Goal: Complete Application Form: Complete application form

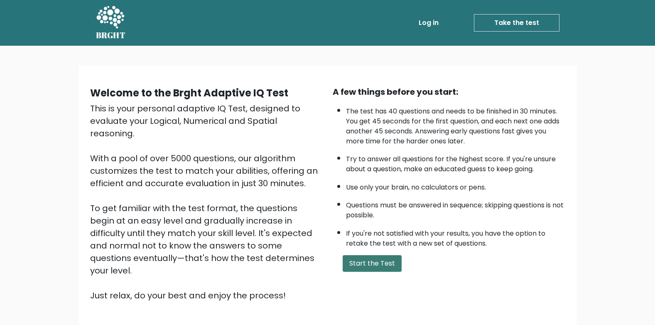
click at [369, 264] on button "Start the Test" at bounding box center [372, 263] width 59 height 17
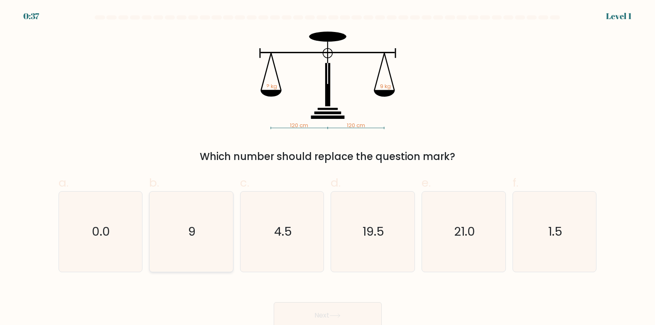
click at [191, 226] on text "9" at bounding box center [191, 231] width 7 height 17
click at [328, 168] on input "b. 9" at bounding box center [328, 164] width 0 height 5
radio input "true"
click at [347, 311] on button "Next" at bounding box center [328, 315] width 108 height 27
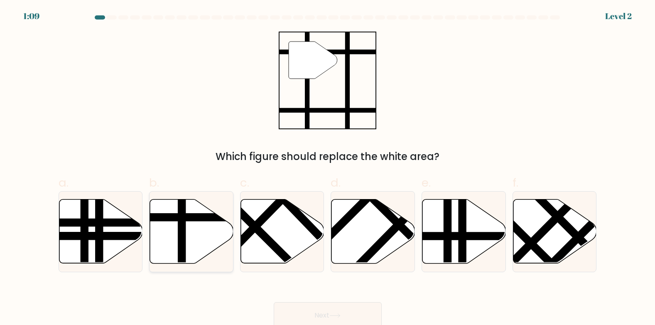
click at [194, 217] on line at bounding box center [217, 217] width 168 height 0
click at [328, 168] on input "b." at bounding box center [328, 164] width 0 height 5
radio input "true"
click at [339, 312] on button "Next" at bounding box center [328, 315] width 108 height 27
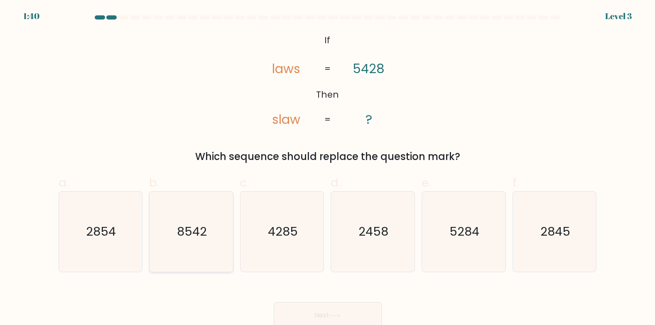
click at [175, 225] on icon "8542" at bounding box center [191, 232] width 80 height 80
click at [328, 168] on input "b. 8542" at bounding box center [328, 164] width 0 height 5
radio input "true"
click at [322, 313] on button "Next" at bounding box center [328, 315] width 108 height 27
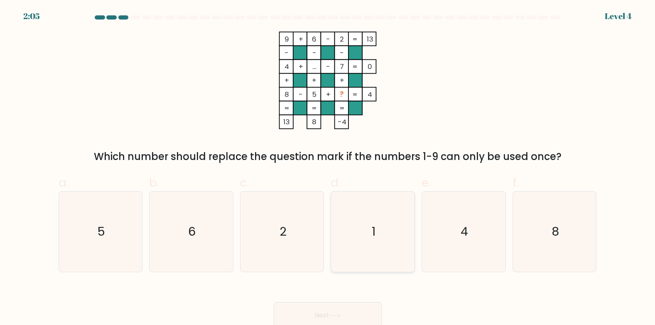
click at [361, 230] on icon "1" at bounding box center [373, 232] width 80 height 80
click at [328, 168] on input "d. 1" at bounding box center [328, 164] width 0 height 5
radio input "true"
click at [345, 307] on button "Next" at bounding box center [328, 315] width 108 height 27
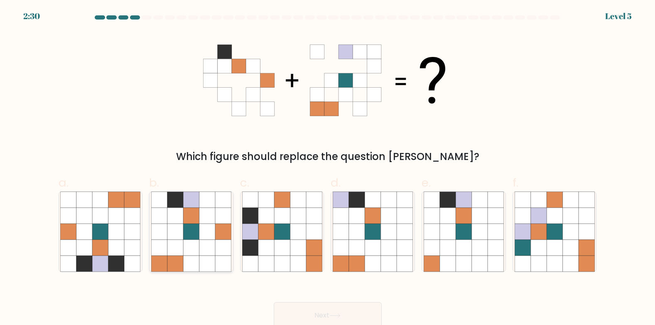
click at [169, 263] on icon at bounding box center [175, 264] width 16 height 16
click at [328, 168] on input "b." at bounding box center [328, 164] width 0 height 5
radio input "true"
click at [303, 318] on button "Next" at bounding box center [328, 315] width 108 height 27
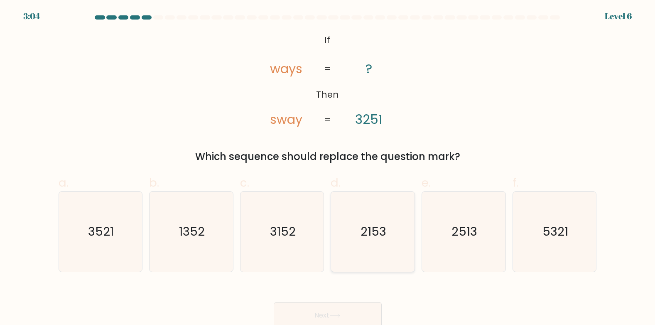
click at [393, 231] on icon "2153" at bounding box center [373, 232] width 80 height 80
click at [328, 168] on input "d. 2153" at bounding box center [328, 164] width 0 height 5
radio input "true"
click at [478, 232] on icon "2513" at bounding box center [464, 232] width 80 height 80
click at [328, 168] on input "e. 2513" at bounding box center [328, 164] width 0 height 5
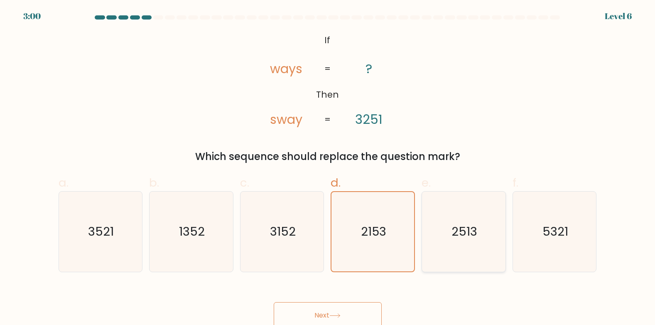
radio input "true"
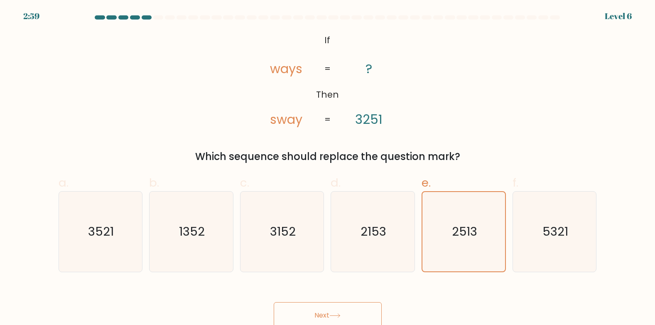
click at [348, 310] on button "Next" at bounding box center [328, 315] width 108 height 27
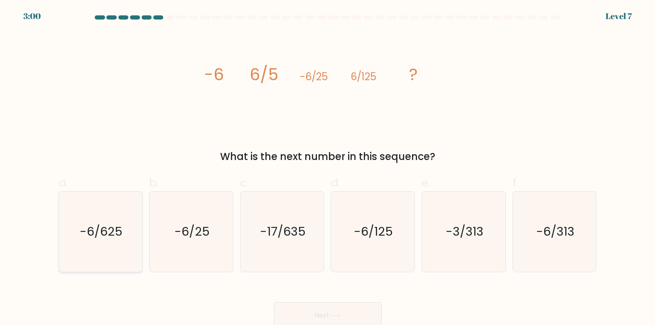
click at [125, 233] on icon "-6/625" at bounding box center [100, 232] width 80 height 80
click at [328, 168] on input "a. -6/625" at bounding box center [328, 164] width 0 height 5
radio input "true"
click at [309, 311] on button "Next" at bounding box center [328, 315] width 108 height 27
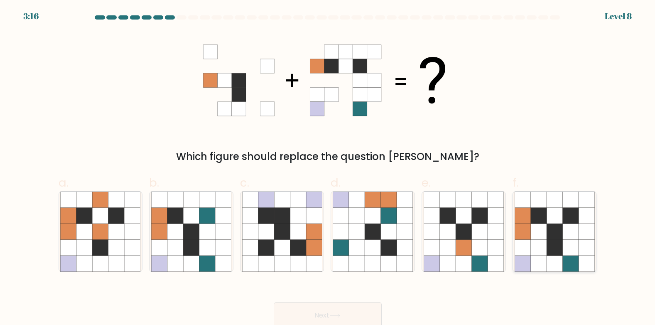
click at [547, 255] on icon at bounding box center [555, 248] width 16 height 16
click at [328, 168] on input "f." at bounding box center [328, 164] width 0 height 5
radio input "true"
click at [353, 313] on button "Next" at bounding box center [328, 315] width 108 height 27
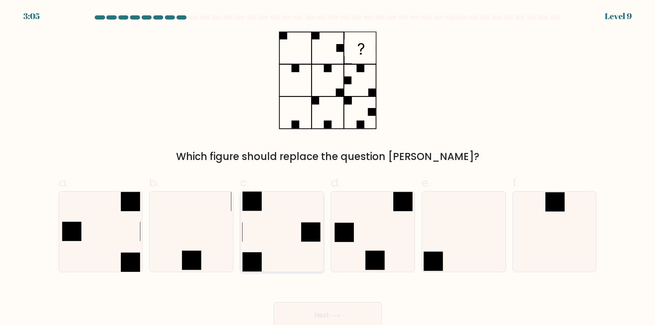
click at [288, 219] on icon at bounding box center [282, 232] width 80 height 80
click at [328, 168] on input "c." at bounding box center [328, 164] width 0 height 5
radio input "true"
click at [315, 305] on button "Next" at bounding box center [328, 315] width 108 height 27
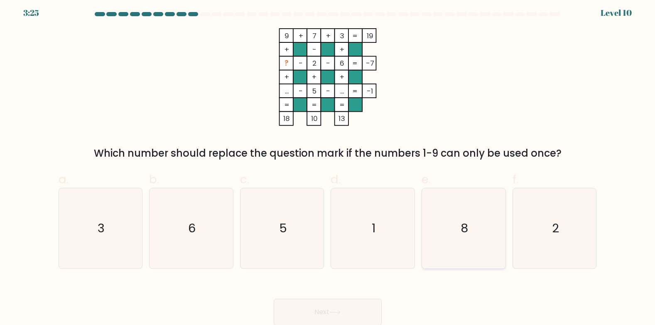
scroll to position [4, 0]
click at [436, 208] on icon "8" at bounding box center [464, 228] width 80 height 80
click at [328, 164] on input "e. 8" at bounding box center [328, 161] width 0 height 5
radio input "true"
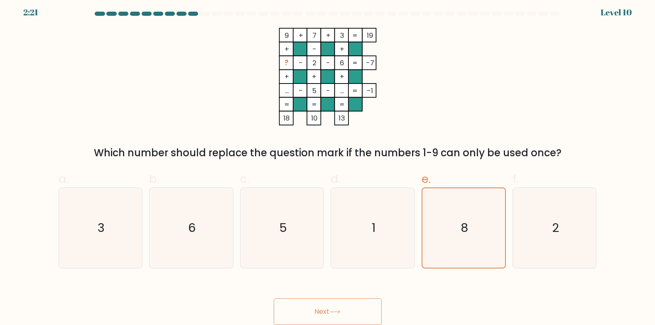
click at [340, 185] on span "d." at bounding box center [336, 179] width 10 height 16
click at [328, 164] on input "d. 1" at bounding box center [328, 161] width 0 height 5
radio input "true"
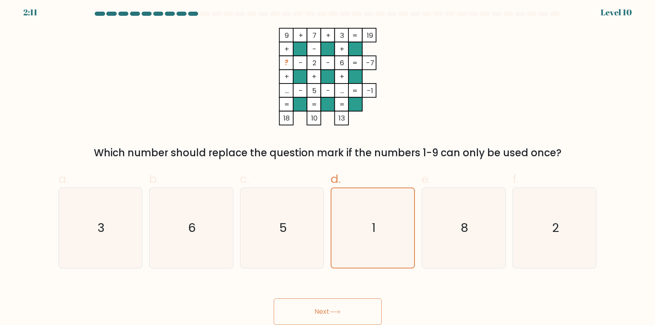
click at [348, 305] on button "Next" at bounding box center [328, 311] width 108 height 27
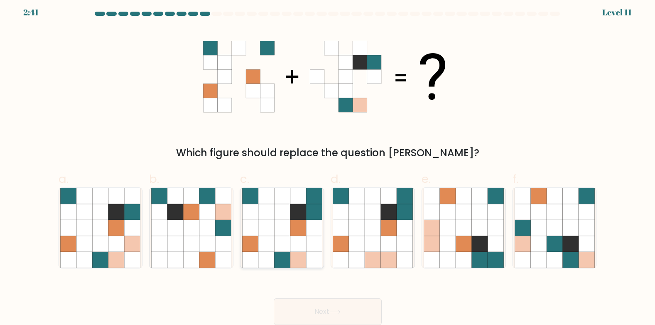
click at [294, 261] on icon at bounding box center [298, 260] width 16 height 16
click at [328, 164] on input "c." at bounding box center [328, 161] width 0 height 5
radio input "true"
click at [332, 307] on button "Next" at bounding box center [328, 311] width 108 height 27
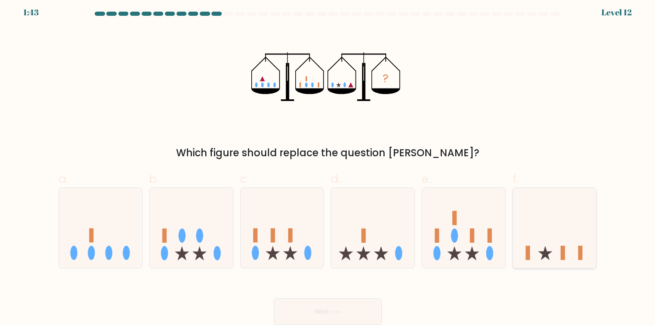
click at [546, 228] on icon at bounding box center [555, 227] width 84 height 69
click at [328, 164] on input "f." at bounding box center [328, 161] width 0 height 5
radio input "true"
click at [332, 302] on button "Next" at bounding box center [328, 311] width 108 height 27
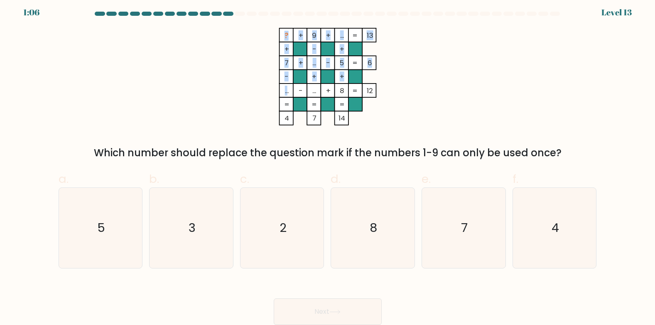
click at [283, 89] on icon "? + 9 + ... 13 + - + 7 + ... - 5 6 - + + ... - ... + 8 = 12 = = = = 4 7 14 =" at bounding box center [327, 77] width 249 height 98
click at [285, 91] on tspan "..." at bounding box center [287, 91] width 4 height 10
drag, startPoint x: 311, startPoint y: 65, endPoint x: 317, endPoint y: 65, distance: 5.4
click at [316, 65] on tspan "..." at bounding box center [314, 63] width 4 height 10
drag, startPoint x: 317, startPoint y: 65, endPoint x: 348, endPoint y: 71, distance: 31.7
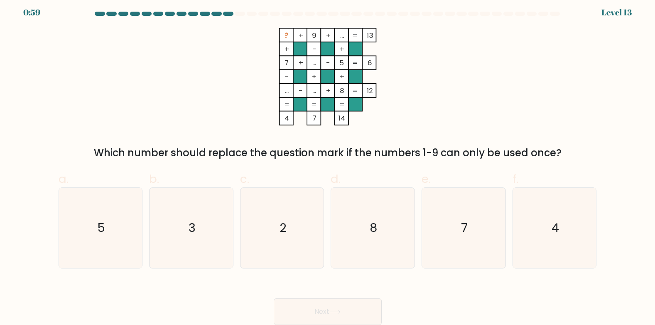
click at [347, 71] on rect at bounding box center [341, 77] width 14 height 14
click at [343, 64] on tspan "5" at bounding box center [342, 63] width 4 height 10
drag, startPoint x: 343, startPoint y: 64, endPoint x: 317, endPoint y: 63, distance: 26.2
click at [316, 63] on tspan "..." at bounding box center [314, 63] width 4 height 10
drag, startPoint x: 317, startPoint y: 63, endPoint x: 312, endPoint y: 64, distance: 5.4
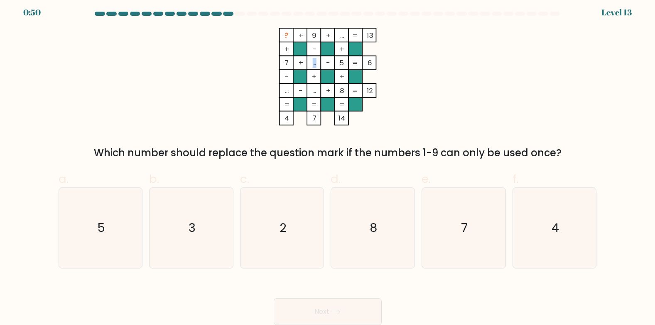
click at [312, 64] on tspan "..." at bounding box center [314, 63] width 4 height 10
click at [312, 65] on tspan "..." at bounding box center [314, 63] width 4 height 10
click at [366, 66] on rect at bounding box center [369, 63] width 14 height 14
drag, startPoint x: 317, startPoint y: 93, endPoint x: 310, endPoint y: 92, distance: 7.1
click at [310, 92] on rect at bounding box center [314, 91] width 14 height 14
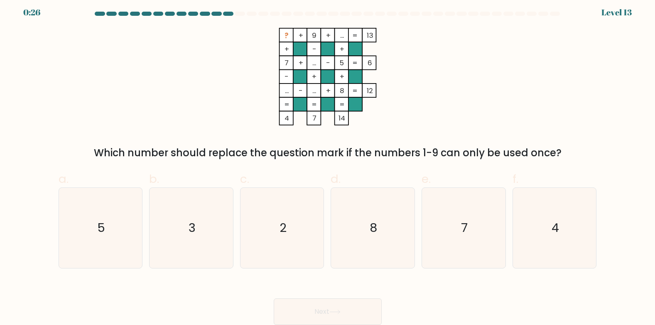
click at [313, 92] on tspan "..." at bounding box center [314, 91] width 4 height 10
drag, startPoint x: 312, startPoint y: 92, endPoint x: 317, endPoint y: 92, distance: 5.0
click at [316, 92] on tspan "..." at bounding box center [314, 91] width 4 height 10
click at [261, 224] on icon "2" at bounding box center [282, 228] width 80 height 80
click at [328, 164] on input "c. 2" at bounding box center [328, 161] width 0 height 5
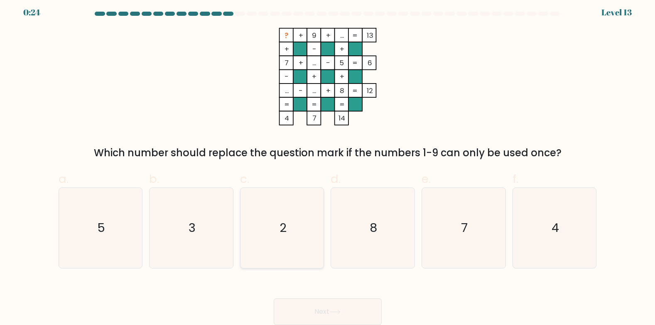
radio input "true"
click at [261, 224] on icon "2" at bounding box center [282, 227] width 79 height 79
click at [328, 164] on input "c. 2" at bounding box center [328, 161] width 0 height 5
click at [261, 224] on icon "2" at bounding box center [282, 227] width 79 height 79
click at [328, 164] on input "c. 2" at bounding box center [328, 161] width 0 height 5
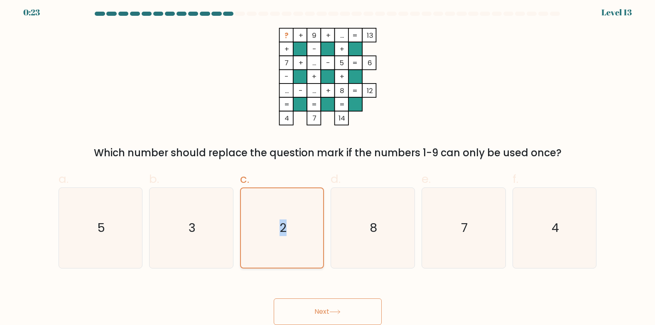
click at [261, 224] on icon "2" at bounding box center [282, 227] width 79 height 79
click at [328, 164] on input "c. 2" at bounding box center [328, 161] width 0 height 5
click at [261, 224] on icon "2" at bounding box center [282, 227] width 79 height 79
click at [328, 164] on input "c. 2" at bounding box center [328, 161] width 0 height 5
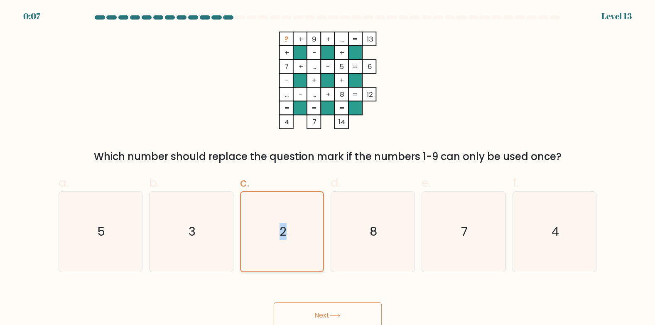
click at [279, 197] on icon "2" at bounding box center [282, 231] width 79 height 79
click at [328, 168] on input "c. 2" at bounding box center [328, 164] width 0 height 5
click at [519, 226] on icon "4" at bounding box center [555, 232] width 80 height 80
click at [328, 168] on input "f. 4" at bounding box center [328, 164] width 0 height 5
radio input "true"
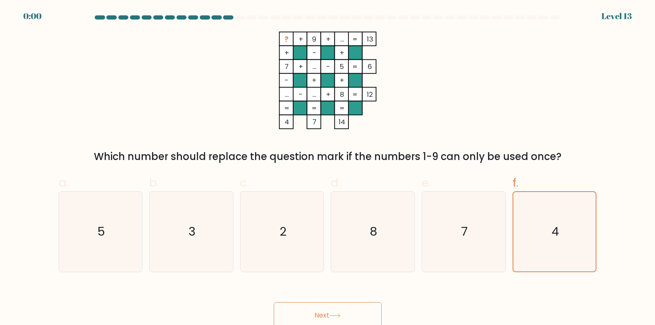
click at [315, 60] on rect at bounding box center [314, 66] width 14 height 14
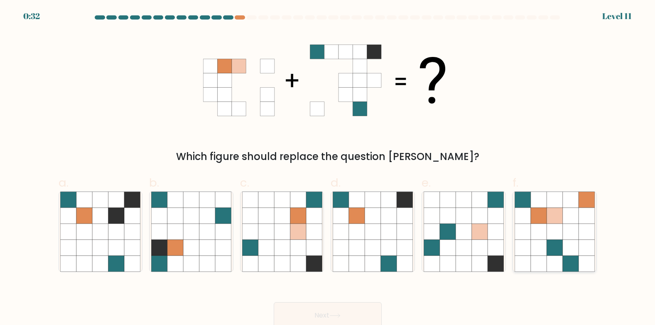
click at [545, 218] on icon at bounding box center [539, 216] width 16 height 16
click at [328, 168] on input "f." at bounding box center [328, 164] width 0 height 5
radio input "true"
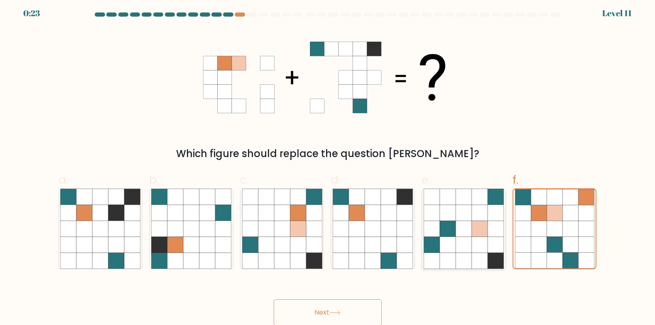
scroll to position [4, 0]
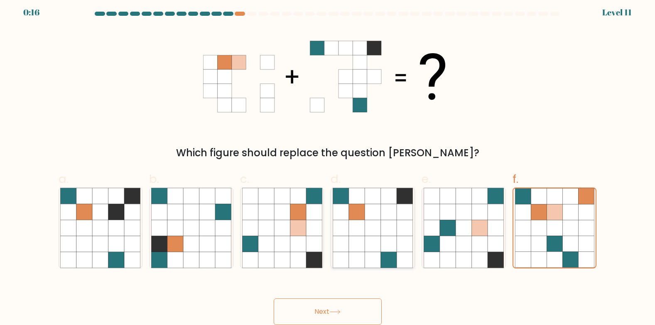
click at [392, 221] on icon at bounding box center [389, 228] width 16 height 16
click at [328, 164] on input "d." at bounding box center [328, 161] width 0 height 5
radio input "true"
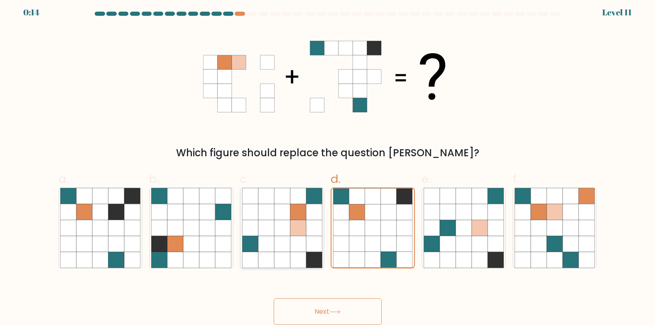
click at [292, 221] on icon at bounding box center [298, 228] width 16 height 16
click at [328, 164] on input "c." at bounding box center [328, 161] width 0 height 5
radio input "true"
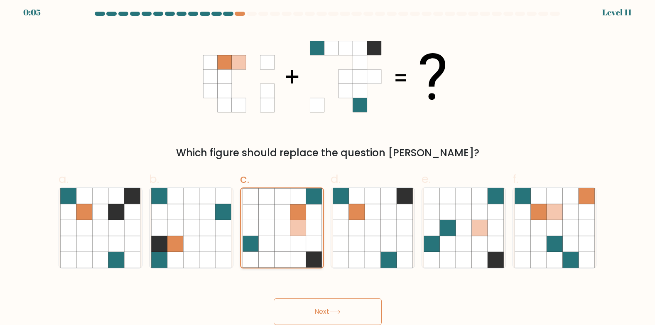
click at [301, 233] on icon at bounding box center [298, 228] width 16 height 16
click at [328, 164] on input "c." at bounding box center [328, 161] width 0 height 5
click at [327, 311] on button "Next" at bounding box center [328, 311] width 108 height 27
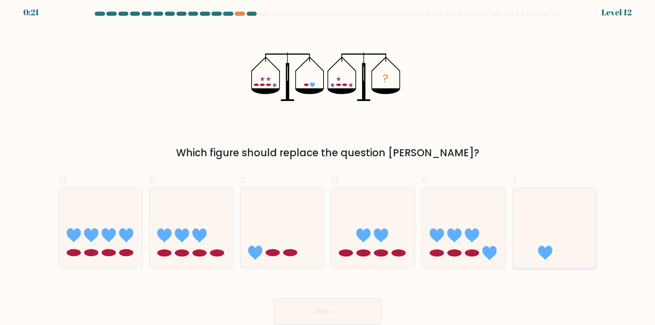
click at [526, 209] on icon at bounding box center [555, 227] width 84 height 69
click at [328, 164] on input "f." at bounding box center [328, 161] width 0 height 5
radio input "true"
click at [342, 301] on button "Next" at bounding box center [328, 311] width 108 height 27
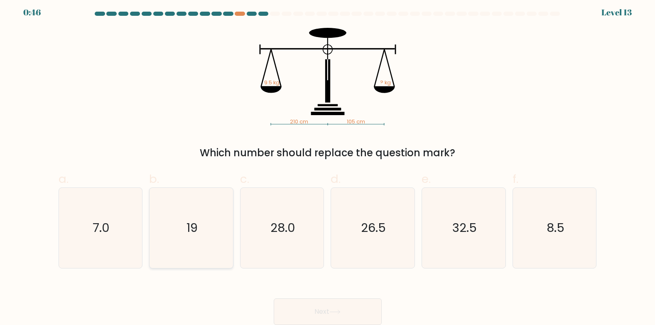
click at [217, 221] on icon "19" at bounding box center [191, 228] width 80 height 80
click at [328, 164] on input "b. 19" at bounding box center [328, 161] width 0 height 5
radio input "true"
click at [341, 310] on icon at bounding box center [334, 312] width 11 height 5
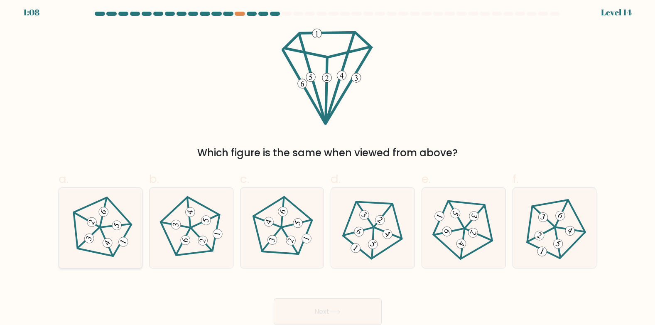
click at [120, 231] on icon at bounding box center [101, 228] width 64 height 64
click at [328, 164] on input "a." at bounding box center [328, 161] width 0 height 5
radio input "true"
click at [324, 303] on button "Next" at bounding box center [328, 311] width 108 height 27
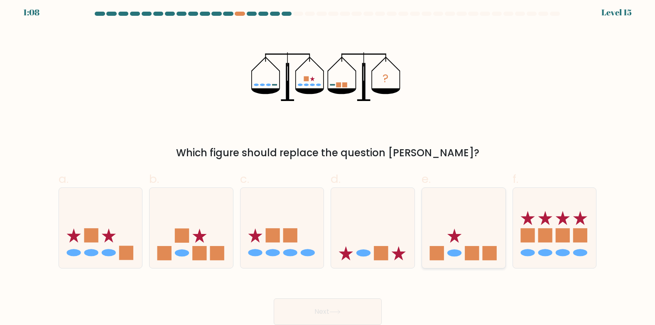
click at [472, 236] on icon at bounding box center [464, 227] width 84 height 69
click at [328, 164] on input "e." at bounding box center [328, 161] width 0 height 5
radio input "true"
click at [326, 315] on button "Next" at bounding box center [328, 311] width 108 height 27
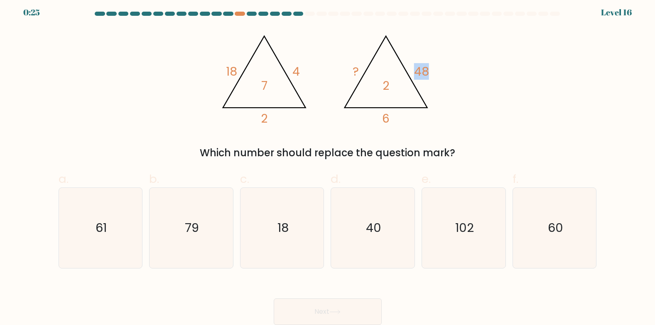
drag, startPoint x: 416, startPoint y: 74, endPoint x: 429, endPoint y: 74, distance: 12.9
click at [429, 74] on icon "@import url('https://fonts.googleapis.com/css?family=Abril+Fatface:400,100,100i…" at bounding box center [328, 77] width 224 height 98
drag, startPoint x: 429, startPoint y: 74, endPoint x: 395, endPoint y: 103, distance: 44.8
click at [395, 103] on icon "@import url('https://fonts.googleapis.com/css?family=Abril+Fatface:400,100,100i…" at bounding box center [328, 77] width 224 height 98
drag, startPoint x: 384, startPoint y: 115, endPoint x: 388, endPoint y: 115, distance: 5.0
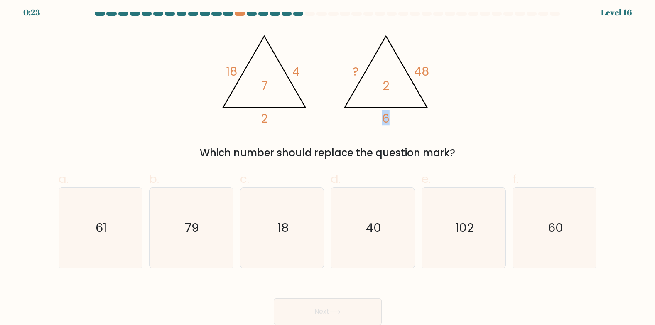
click at [388, 115] on tspan "6" at bounding box center [385, 118] width 7 height 17
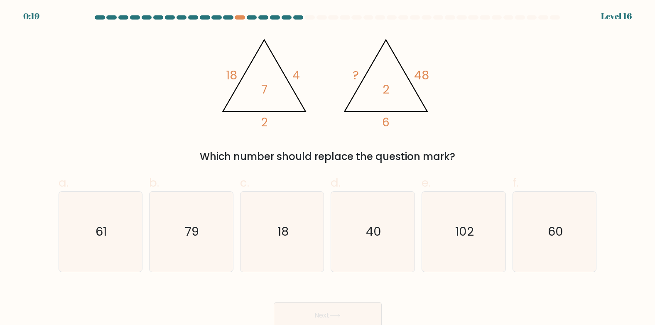
drag, startPoint x: 423, startPoint y: 77, endPoint x: 419, endPoint y: 76, distance: 4.2
click at [422, 76] on tspan "48" at bounding box center [421, 75] width 15 height 17
drag, startPoint x: 419, startPoint y: 76, endPoint x: 430, endPoint y: 75, distance: 11.2
click at [430, 75] on icon "@import url('https://fonts.googleapis.com/css?family=Abril+Fatface:400,100,100i…" at bounding box center [328, 81] width 224 height 98
drag, startPoint x: 430, startPoint y: 75, endPoint x: 423, endPoint y: 77, distance: 8.2
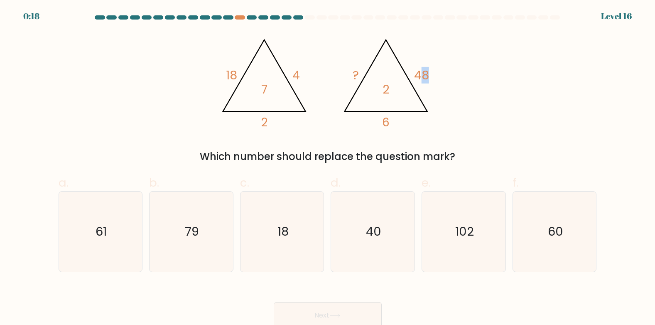
click at [423, 77] on tspan "48" at bounding box center [421, 75] width 15 height 17
drag, startPoint x: 418, startPoint y: 76, endPoint x: 434, endPoint y: 75, distance: 15.8
click at [434, 75] on icon "@import url('https://fonts.googleapis.com/css?family=Abril+Fatface:400,100,100i…" at bounding box center [328, 81] width 224 height 98
click at [295, 78] on tspan "4" at bounding box center [296, 75] width 7 height 17
drag, startPoint x: 294, startPoint y: 77, endPoint x: 304, endPoint y: 77, distance: 10.4
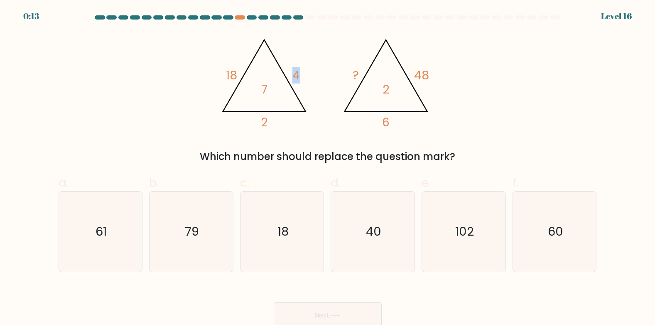
click at [304, 77] on icon "@import url('https://fonts.googleapis.com/css?family=Abril+Fatface:400,100,100i…" at bounding box center [328, 81] width 224 height 98
click at [440, 84] on div "@import url('https://fonts.googleapis.com/css?family=Abril+Fatface:400,100,100i…" at bounding box center [328, 98] width 548 height 133
drag, startPoint x: 418, startPoint y: 76, endPoint x: 429, endPoint y: 76, distance: 11.2
click at [429, 76] on tspan "48" at bounding box center [421, 75] width 15 height 17
drag, startPoint x: 429, startPoint y: 76, endPoint x: 415, endPoint y: 77, distance: 14.2
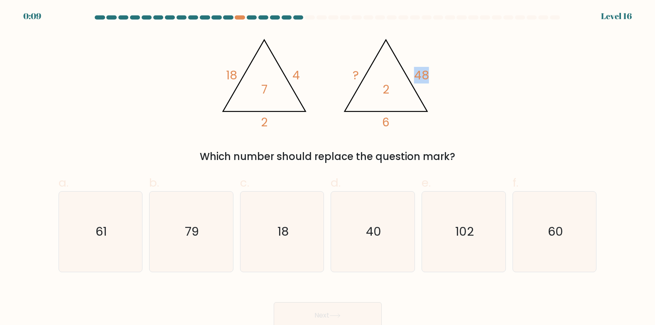
click at [415, 76] on tspan "48" at bounding box center [421, 75] width 15 height 17
drag, startPoint x: 379, startPoint y: 116, endPoint x: 385, endPoint y: 116, distance: 6.3
click at [385, 116] on icon "@import url('https://fonts.googleapis.com/css?family=Abril+Fatface:400,100,100i…" at bounding box center [328, 81] width 224 height 98
drag, startPoint x: 383, startPoint y: 120, endPoint x: 388, endPoint y: 120, distance: 5.4
click at [388, 120] on tspan "6" at bounding box center [385, 122] width 7 height 17
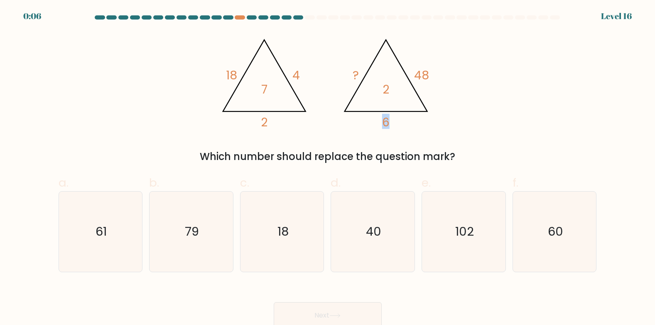
drag, startPoint x: 388, startPoint y: 120, endPoint x: 393, endPoint y: 124, distance: 6.8
click at [393, 124] on icon "@import url('https://fonts.googleapis.com/css?family=Abril+Fatface:400,100,100i…" at bounding box center [328, 81] width 224 height 98
drag, startPoint x: 352, startPoint y: 75, endPoint x: 357, endPoint y: 75, distance: 5.4
click at [357, 75] on icon "@import url('https://fonts.googleapis.com/css?family=Abril+Fatface:400,100,100i…" at bounding box center [328, 81] width 224 height 98
click at [260, 91] on icon "@import url('https://fonts.googleapis.com/css?family=Abril+Fatface:400,100,100i…" at bounding box center [328, 81] width 224 height 98
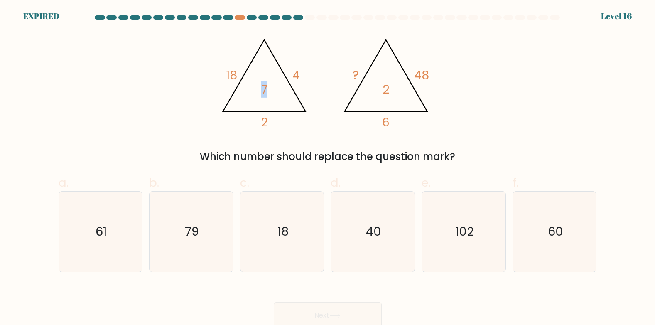
drag, startPoint x: 263, startPoint y: 90, endPoint x: 273, endPoint y: 89, distance: 10.4
click at [273, 89] on icon "@import url('https://fonts.googleapis.com/css?family=Abril+Fatface:400,100,100i…" at bounding box center [328, 81] width 224 height 98
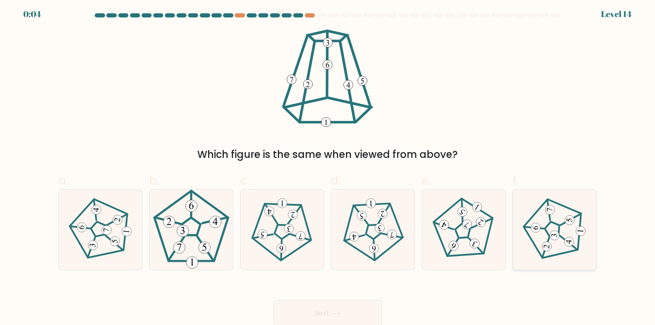
scroll to position [4, 0]
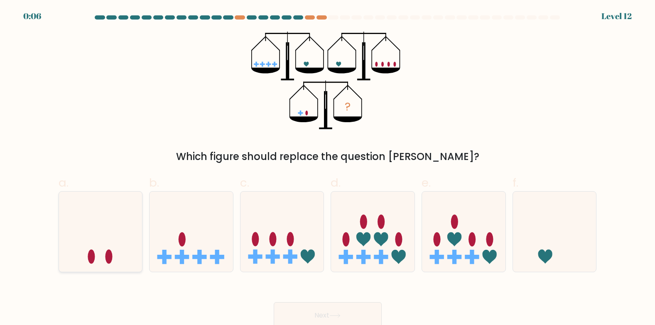
click at [125, 243] on icon at bounding box center [101, 231] width 84 height 69
click at [328, 168] on input "a." at bounding box center [328, 164] width 0 height 5
radio input "true"
click at [325, 313] on button "Next" at bounding box center [328, 315] width 108 height 27
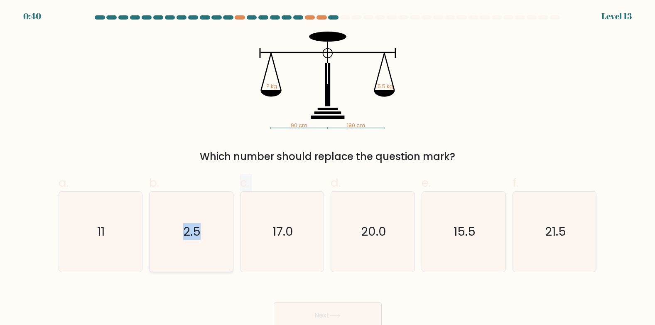
click at [170, 265] on div "a. 11 b. 2.5" at bounding box center [327, 219] width 545 height 105
click at [108, 269] on icon "11" at bounding box center [100, 232] width 80 height 80
click at [328, 168] on input "a. 11" at bounding box center [328, 164] width 0 height 5
radio input "true"
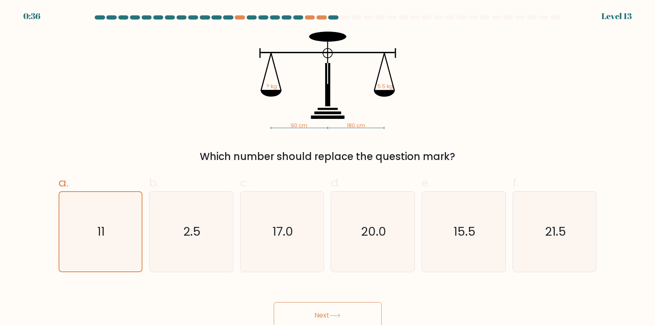
click at [357, 309] on button "Next" at bounding box center [328, 315] width 108 height 27
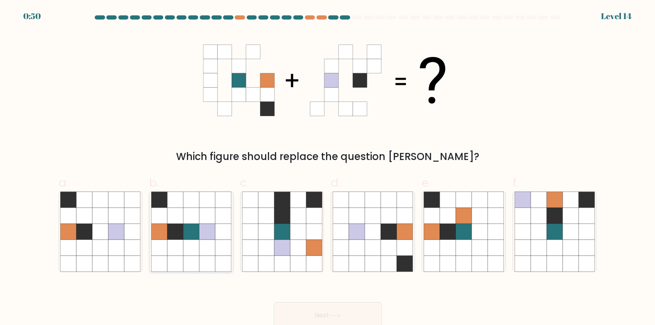
click at [194, 236] on icon at bounding box center [191, 232] width 16 height 16
click at [328, 168] on input "b." at bounding box center [328, 164] width 0 height 5
radio input "true"
click at [309, 305] on button "Next" at bounding box center [328, 315] width 108 height 27
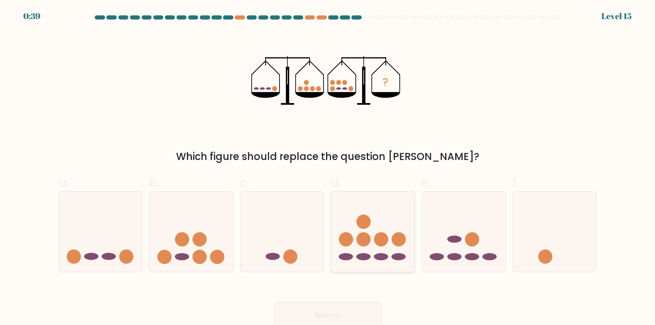
click at [347, 248] on icon at bounding box center [373, 231] width 84 height 69
click at [328, 168] on input "d." at bounding box center [328, 164] width 0 height 5
radio input "true"
click at [349, 308] on button "Next" at bounding box center [328, 315] width 108 height 27
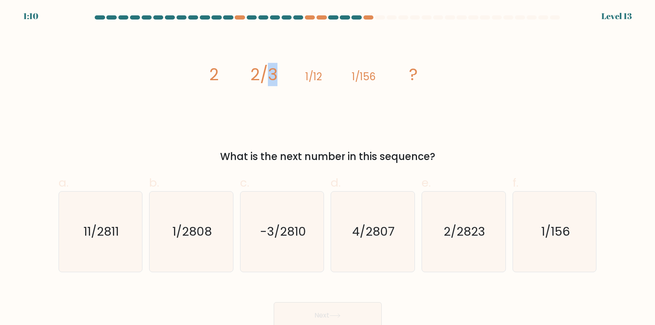
drag, startPoint x: 266, startPoint y: 74, endPoint x: 279, endPoint y: 75, distance: 12.5
click at [279, 75] on icon "image/svg+xml 2 2/3 1/12 1/156 ?" at bounding box center [327, 81] width 249 height 98
drag, startPoint x: 279, startPoint y: 75, endPoint x: 283, endPoint y: 89, distance: 14.2
click at [283, 89] on icon "image/svg+xml 2 2/3 1/12 1/156 ?" at bounding box center [327, 81] width 249 height 98
drag, startPoint x: 271, startPoint y: 79, endPoint x: 280, endPoint y: 79, distance: 9.6
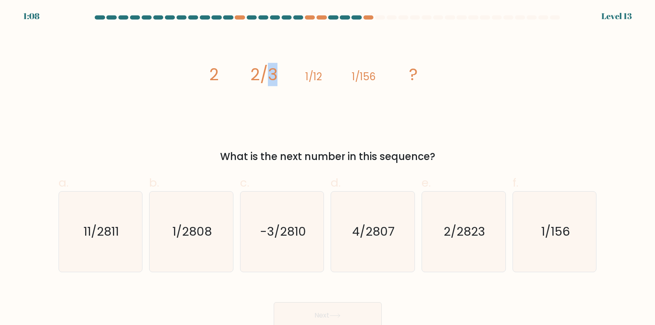
click at [280, 79] on icon "image/svg+xml 2 2/3 1/12 1/156 ?" at bounding box center [327, 81] width 249 height 98
drag, startPoint x: 280, startPoint y: 79, endPoint x: 311, endPoint y: 81, distance: 30.5
click at [311, 81] on tspan "1/12" at bounding box center [313, 77] width 17 height 14
drag, startPoint x: 312, startPoint y: 79, endPoint x: 321, endPoint y: 80, distance: 9.6
click at [321, 80] on tspan "1/12" at bounding box center [313, 77] width 17 height 14
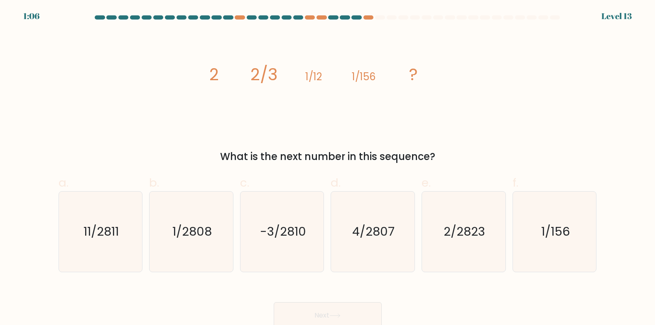
drag, startPoint x: 321, startPoint y: 80, endPoint x: 302, endPoint y: 84, distance: 20.0
click at [302, 84] on icon "image/svg+xml 2 2/3 1/12 1/156 ?" at bounding box center [327, 81] width 249 height 98
drag, startPoint x: 234, startPoint y: 77, endPoint x: 250, endPoint y: 77, distance: 15.8
click at [250, 77] on icon "image/svg+xml 2 2/3 1/12 1/156 ?" at bounding box center [327, 81] width 249 height 98
click at [252, 76] on tspan "2/3" at bounding box center [263, 74] width 27 height 23
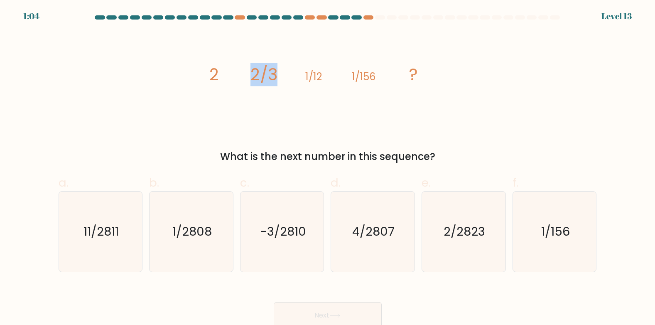
drag, startPoint x: 253, startPoint y: 76, endPoint x: 273, endPoint y: 76, distance: 20.4
click at [273, 76] on tspan "2/3" at bounding box center [263, 74] width 27 height 23
drag, startPoint x: 273, startPoint y: 76, endPoint x: 368, endPoint y: 94, distance: 96.8
click at [369, 95] on icon "image/svg+xml 2 2/3 1/12 1/156 ?" at bounding box center [327, 81] width 249 height 98
drag, startPoint x: 258, startPoint y: 78, endPoint x: 268, endPoint y: 78, distance: 10.4
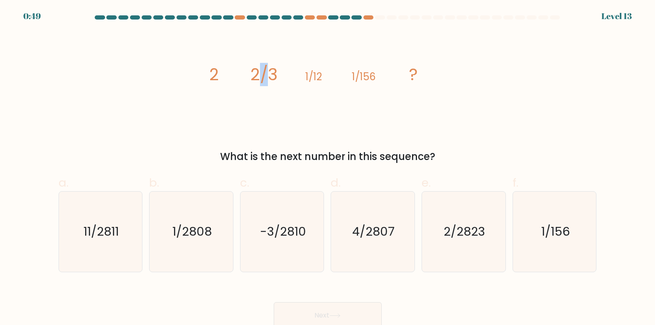
click at [268, 78] on tspan "2/3" at bounding box center [263, 74] width 27 height 23
drag, startPoint x: 268, startPoint y: 78, endPoint x: 312, endPoint y: 107, distance: 53.1
click at [312, 107] on icon "image/svg+xml 2 2/3 1/12 1/156 ?" at bounding box center [327, 81] width 249 height 98
drag, startPoint x: 252, startPoint y: 75, endPoint x: 277, endPoint y: 77, distance: 25.0
click at [277, 77] on tspan "2/3" at bounding box center [263, 74] width 27 height 23
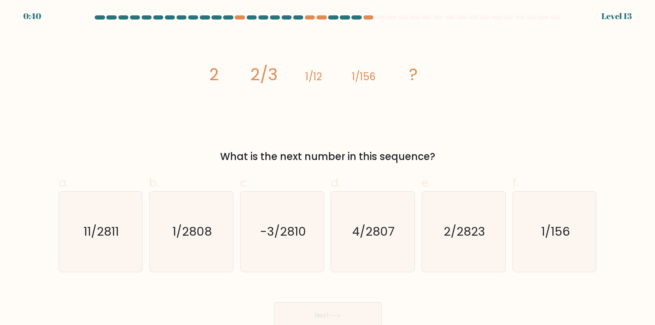
drag, startPoint x: 277, startPoint y: 77, endPoint x: 228, endPoint y: 79, distance: 49.5
click at [228, 79] on icon "image/svg+xml 2 2/3 1/12 1/156 ?" at bounding box center [327, 81] width 249 height 98
drag, startPoint x: 214, startPoint y: 78, endPoint x: 223, endPoint y: 77, distance: 8.7
click at [223, 77] on icon "image/svg+xml 2 2/3 1/12 1/156 ?" at bounding box center [327, 81] width 249 height 98
click at [266, 79] on tspan "2/3" at bounding box center [263, 74] width 27 height 23
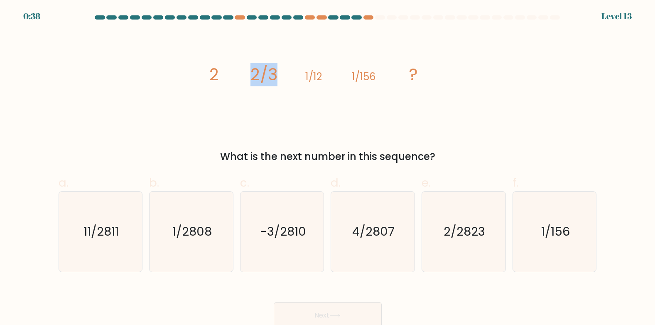
drag, startPoint x: 254, startPoint y: 78, endPoint x: 274, endPoint y: 78, distance: 20.4
click at [274, 78] on tspan "2/3" at bounding box center [263, 74] width 27 height 23
drag, startPoint x: 274, startPoint y: 78, endPoint x: 315, endPoint y: 84, distance: 41.6
click at [315, 84] on icon "image/svg+xml 2 2/3 1/12 1/156 ?" at bounding box center [327, 81] width 249 height 98
click at [194, 223] on icon "1/2808" at bounding box center [191, 232] width 80 height 80
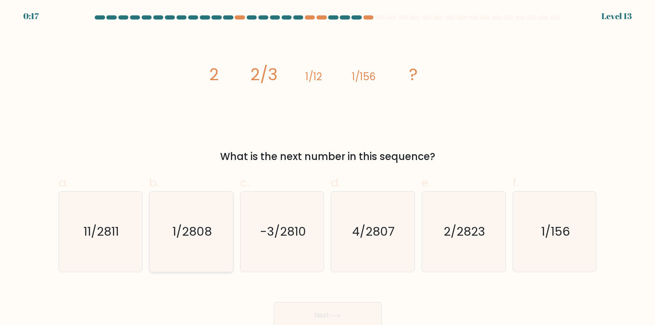
click at [328, 168] on input "b. 1/2808" at bounding box center [328, 164] width 0 height 5
radio input "true"
click at [295, 221] on icon "-3/2810" at bounding box center [282, 232] width 80 height 80
click at [328, 168] on input "c. -3/2810" at bounding box center [328, 164] width 0 height 5
radio input "true"
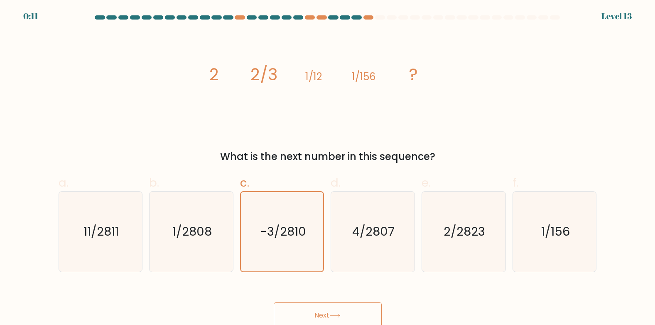
click at [328, 304] on button "Next" at bounding box center [328, 315] width 108 height 27
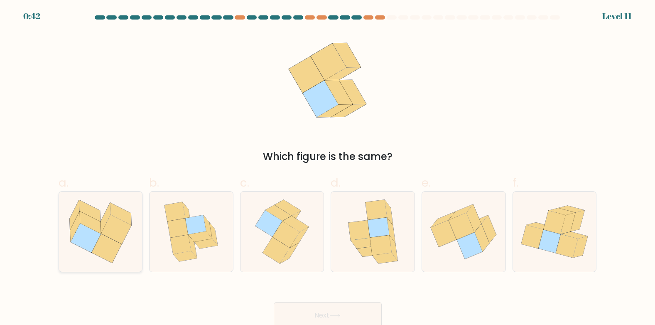
click at [112, 236] on icon at bounding box center [116, 229] width 30 height 29
click at [328, 168] on input "a." at bounding box center [328, 164] width 0 height 5
radio input "true"
click at [319, 307] on button "Next" at bounding box center [328, 315] width 108 height 27
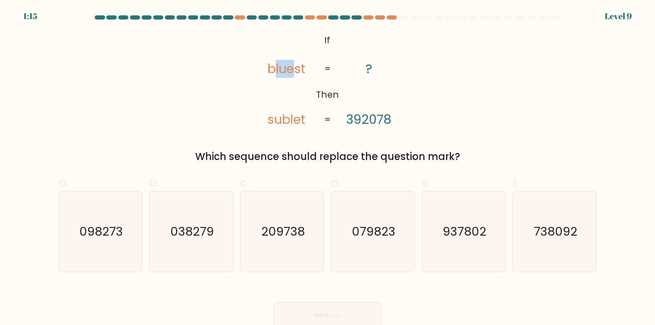
drag, startPoint x: 273, startPoint y: 72, endPoint x: 291, endPoint y: 72, distance: 18.7
click at [291, 72] on tspan "bluest" at bounding box center [287, 69] width 38 height 18
drag, startPoint x: 291, startPoint y: 72, endPoint x: 287, endPoint y: 108, distance: 36.0
click at [287, 108] on icon "@import url('https://fonts.googleapis.com/css?family=Abril+Fatface:400,100,100i…" at bounding box center [327, 81] width 158 height 98
click at [298, 70] on tspan "bluest" at bounding box center [287, 69] width 38 height 18
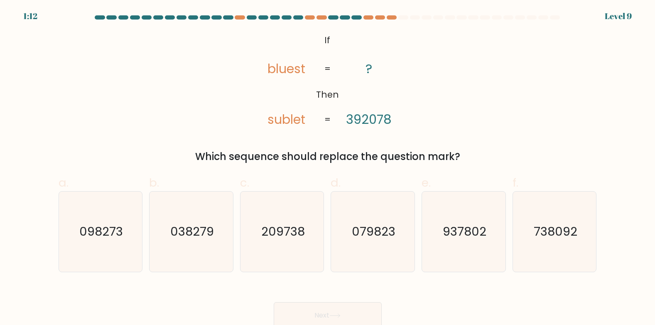
click at [379, 120] on tspan "392078" at bounding box center [369, 120] width 46 height 18
click at [204, 122] on div "@import url('https://fonts.googleapis.com/css?family=Abril+Fatface:400,100,100i…" at bounding box center [328, 98] width 548 height 133
drag, startPoint x: 363, startPoint y: 122, endPoint x: 369, endPoint y: 122, distance: 5.4
click at [369, 122] on tspan "392078" at bounding box center [369, 120] width 46 height 18
click at [288, 126] on tspan "sublet" at bounding box center [287, 120] width 38 height 18
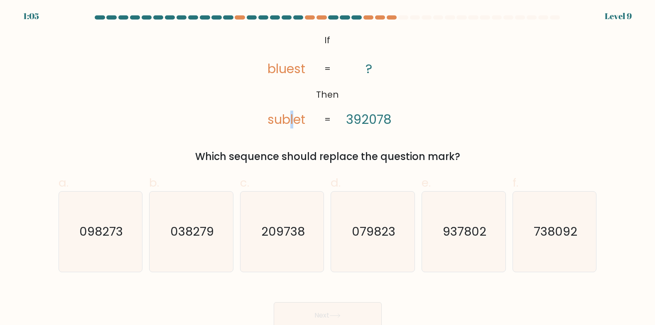
click at [293, 123] on tspan "sublet" at bounding box center [287, 120] width 38 height 18
click at [297, 237] on text "209738" at bounding box center [283, 231] width 44 height 17
click at [328, 168] on input "c. 209738" at bounding box center [328, 164] width 0 height 5
radio input "true"
click at [337, 310] on button "Next" at bounding box center [328, 315] width 108 height 27
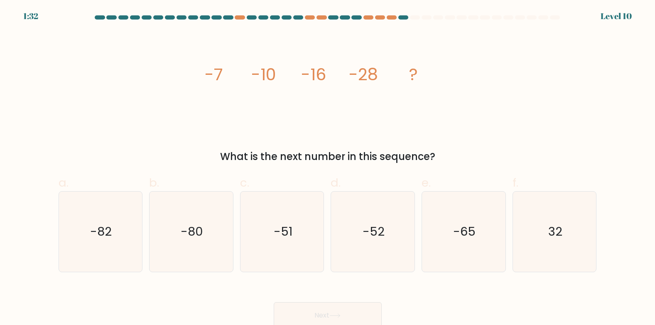
click at [322, 84] on tspan "-16" at bounding box center [313, 74] width 25 height 23
click at [369, 233] on text "-52" at bounding box center [374, 231] width 22 height 17
click at [328, 168] on input "d. -52" at bounding box center [328, 164] width 0 height 5
radio input "true"
click at [347, 305] on button "Next" at bounding box center [328, 315] width 108 height 27
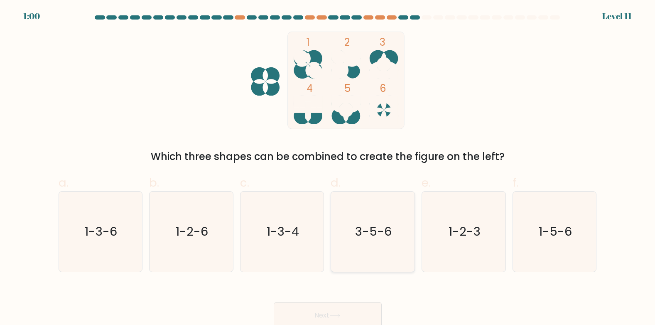
click at [382, 237] on text "3-5-6" at bounding box center [374, 231] width 37 height 17
click at [328, 168] on input "d. 3-5-6" at bounding box center [328, 164] width 0 height 5
radio input "true"
click at [328, 318] on button "Next" at bounding box center [328, 315] width 108 height 27
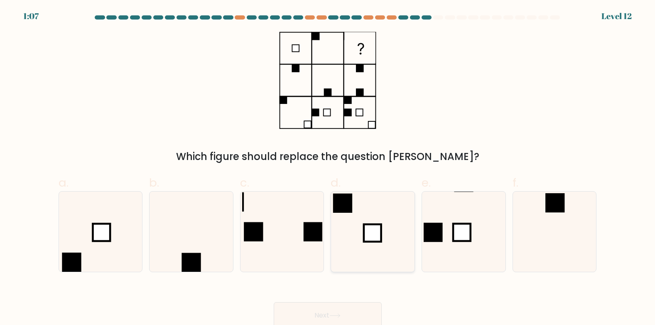
click at [372, 219] on icon at bounding box center [373, 232] width 80 height 80
click at [328, 168] on input "d." at bounding box center [328, 164] width 0 height 5
radio input "true"
click at [358, 312] on button "Next" at bounding box center [328, 315] width 108 height 27
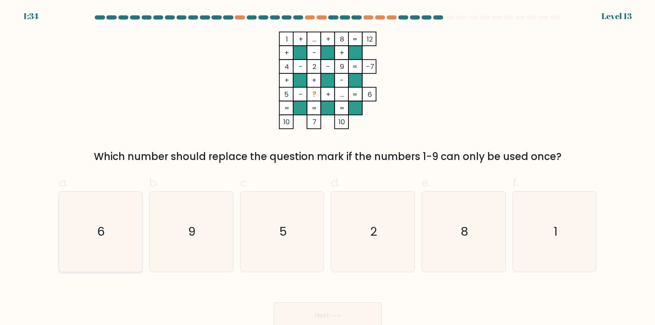
click at [86, 225] on icon "6" at bounding box center [100, 232] width 80 height 80
click at [328, 168] on input "a. 6" at bounding box center [328, 164] width 0 height 5
radio input "true"
click at [312, 308] on button "Next" at bounding box center [328, 315] width 108 height 27
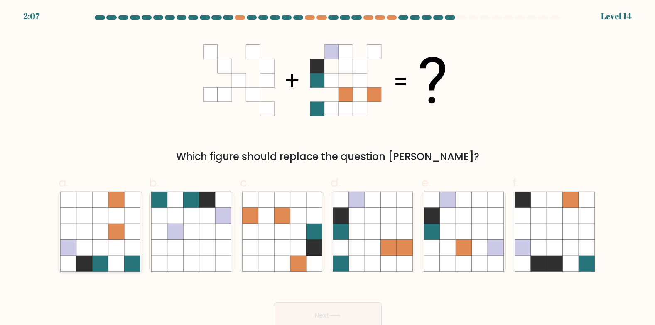
click at [106, 242] on icon at bounding box center [101, 248] width 16 height 16
click at [328, 168] on input "a." at bounding box center [328, 164] width 0 height 5
radio input "true"
click at [314, 307] on button "Next" at bounding box center [328, 315] width 108 height 27
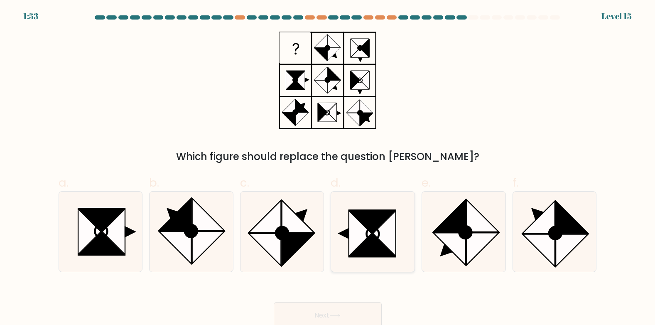
click at [374, 221] on icon at bounding box center [373, 221] width 46 height 23
click at [328, 168] on input "d." at bounding box center [328, 164] width 0 height 5
radio input "true"
click at [348, 307] on button "Next" at bounding box center [328, 315] width 108 height 27
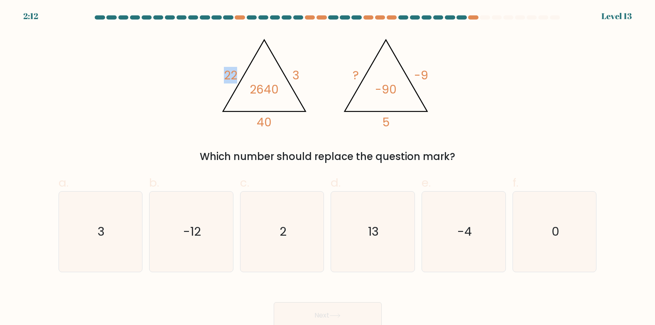
drag, startPoint x: 224, startPoint y: 74, endPoint x: 236, endPoint y: 75, distance: 12.1
click at [236, 75] on tspan "22" at bounding box center [230, 75] width 13 height 17
click at [207, 225] on icon "-12" at bounding box center [191, 232] width 80 height 80
click at [328, 168] on input "b. -12" at bounding box center [328, 164] width 0 height 5
radio input "true"
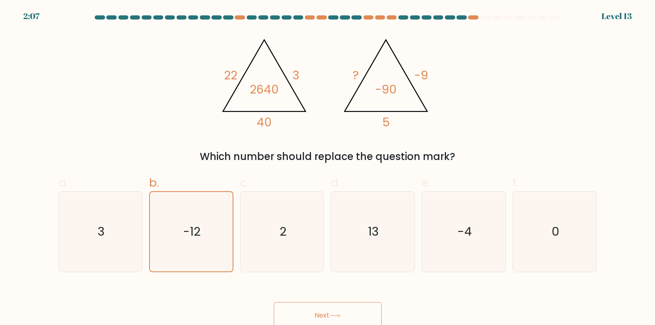
click at [359, 314] on button "Next" at bounding box center [328, 315] width 108 height 27
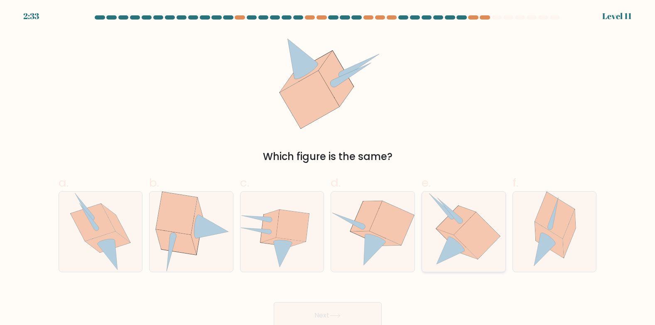
click at [474, 226] on icon at bounding box center [477, 235] width 46 height 47
click at [328, 168] on input "e." at bounding box center [328, 164] width 0 height 5
radio input "true"
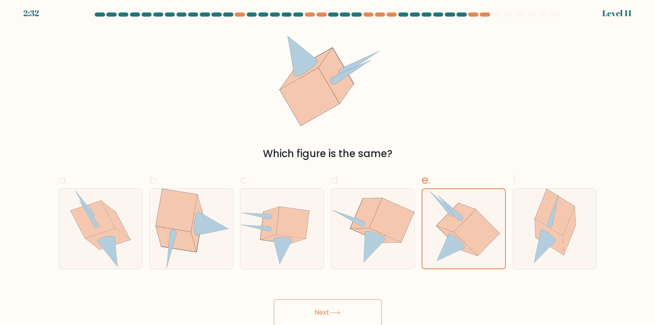
scroll to position [4, 0]
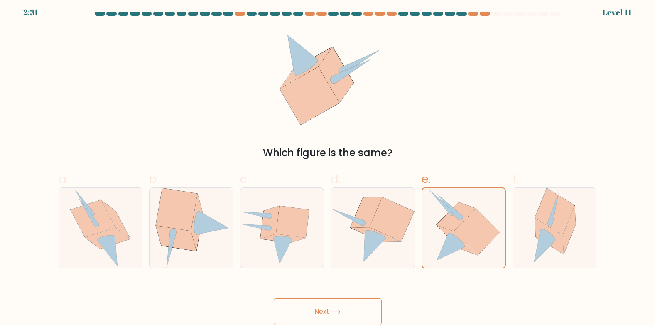
click at [333, 303] on button "Next" at bounding box center [328, 311] width 108 height 27
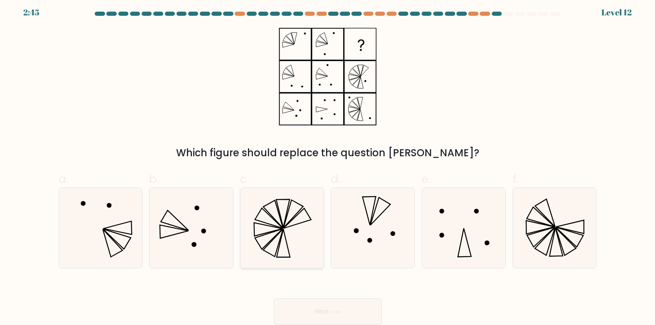
click at [307, 243] on icon at bounding box center [282, 228] width 80 height 80
click at [328, 164] on input "c." at bounding box center [328, 161] width 0 height 5
radio input "true"
click at [328, 310] on button "Next" at bounding box center [328, 311] width 108 height 27
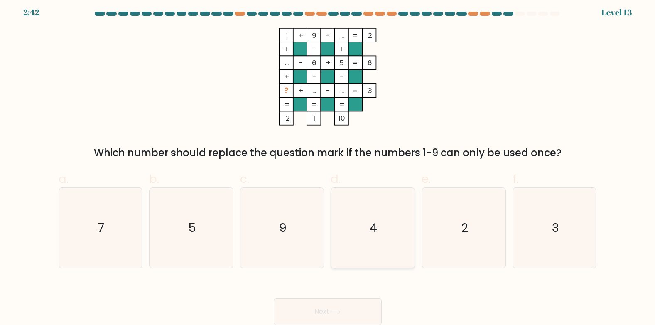
click at [366, 226] on icon "4" at bounding box center [373, 228] width 80 height 80
click at [328, 164] on input "d. 4" at bounding box center [328, 161] width 0 height 5
radio input "true"
click at [317, 305] on button "Next" at bounding box center [328, 311] width 108 height 27
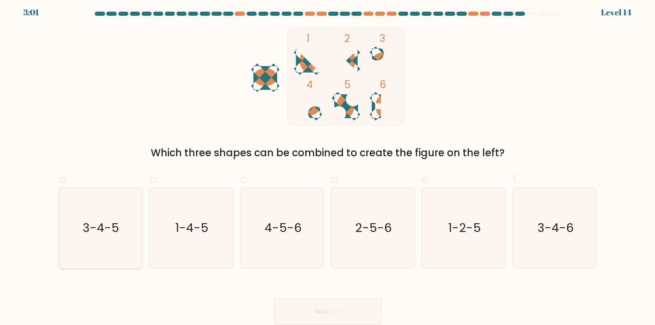
click at [133, 214] on icon "3-4-5" at bounding box center [100, 228] width 80 height 80
click at [328, 164] on input "a. 3-4-5" at bounding box center [328, 161] width 0 height 5
radio input "true"
click at [359, 311] on button "Next" at bounding box center [328, 311] width 108 height 27
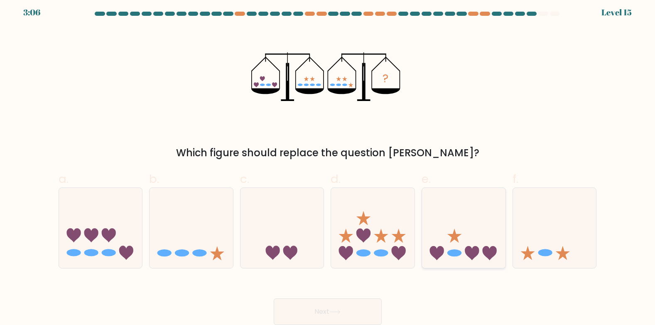
click at [479, 232] on icon at bounding box center [464, 227] width 84 height 69
click at [328, 164] on input "e." at bounding box center [328, 161] width 0 height 5
radio input "true"
click at [346, 307] on button "Next" at bounding box center [328, 311] width 108 height 27
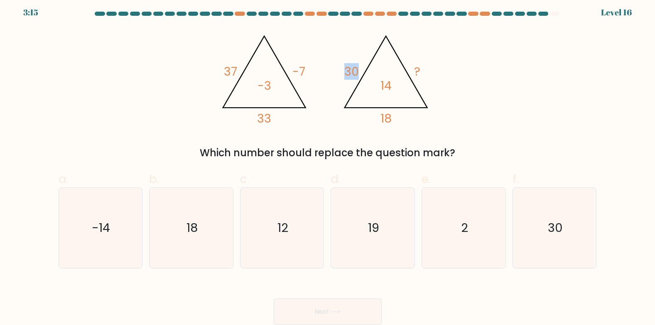
drag, startPoint x: 347, startPoint y: 73, endPoint x: 355, endPoint y: 72, distance: 8.4
click at [355, 72] on tspan "30" at bounding box center [351, 71] width 15 height 17
drag, startPoint x: 355, startPoint y: 72, endPoint x: 351, endPoint y: 72, distance: 4.2
click at [351, 72] on tspan "30" at bounding box center [351, 71] width 15 height 17
drag, startPoint x: 364, startPoint y: 72, endPoint x: 344, endPoint y: 72, distance: 19.5
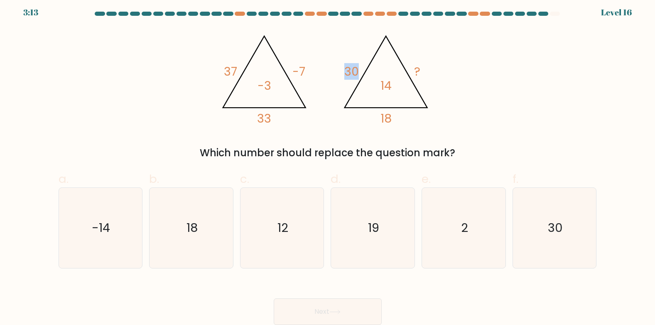
click at [344, 72] on icon "@import url('https://fonts.googleapis.com/css?family=Abril+Fatface:400,100,100i…" at bounding box center [328, 77] width 224 height 98
click at [246, 74] on icon "@import url('https://fonts.googleapis.com/css?family=Abril+Fatface:400,100,100i…" at bounding box center [328, 77] width 224 height 98
click at [272, 88] on icon "@import url('https://fonts.googleapis.com/css?family=Abril+Fatface:400,100,100i…" at bounding box center [328, 77] width 224 height 98
click at [283, 123] on icon "@import url('https://fonts.googleapis.com/css?family=Abril+Fatface:400,100,100i…" at bounding box center [328, 77] width 224 height 98
drag, startPoint x: 277, startPoint y: 121, endPoint x: 262, endPoint y: 120, distance: 15.5
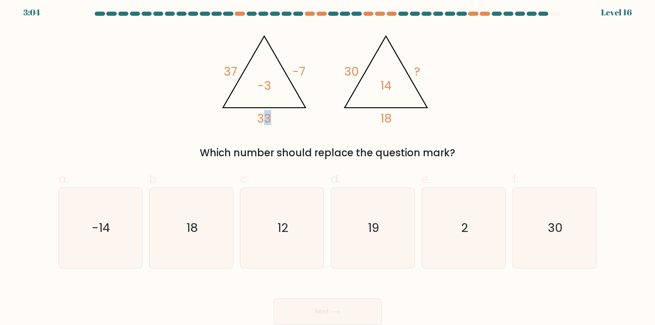
click at [262, 120] on icon "@import url('https://fonts.googleapis.com/css?family=Abril+Fatface:400,100,100i…" at bounding box center [328, 77] width 224 height 98
drag, startPoint x: 262, startPoint y: 120, endPoint x: 344, endPoint y: 57, distance: 103.5
click at [344, 57] on icon "@import url('https://fonts.googleapis.com/css?family=Abril+Fatface:400,100,100i…" at bounding box center [328, 77] width 224 height 98
click at [391, 113] on tspan "18" at bounding box center [386, 118] width 11 height 17
drag, startPoint x: 391, startPoint y: 116, endPoint x: 370, endPoint y: 116, distance: 21.6
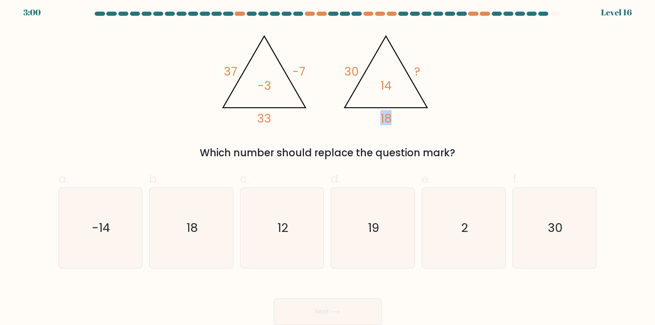
click at [370, 116] on icon "@import url('https://fonts.googleapis.com/css?family=Abril+Fatface:400,100,100i…" at bounding box center [328, 77] width 224 height 98
drag, startPoint x: 370, startPoint y: 116, endPoint x: 343, endPoint y: 103, distance: 29.9
click at [343, 103] on icon "@import url('https://fonts.googleapis.com/css?family=Abril+Fatface:400,100,100i…" at bounding box center [328, 77] width 224 height 98
drag, startPoint x: 228, startPoint y: 74, endPoint x: 238, endPoint y: 74, distance: 10.0
click at [238, 74] on icon "@import url('https://fonts.googleapis.com/css?family=Abril+Fatface:400,100,100i…" at bounding box center [328, 77] width 224 height 98
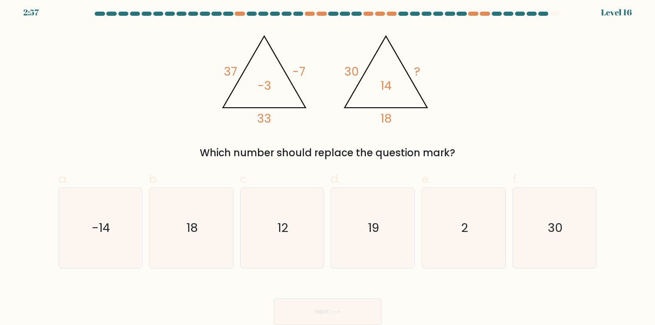
drag, startPoint x: 238, startPoint y: 74, endPoint x: 274, endPoint y: 92, distance: 40.0
click at [273, 93] on icon "@import url('https://fonts.googleapis.com/css?family=Abril+Fatface:400,100,100i…" at bounding box center [328, 77] width 224 height 98
drag, startPoint x: 226, startPoint y: 74, endPoint x: 232, endPoint y: 73, distance: 6.7
click at [232, 73] on tspan "37" at bounding box center [230, 71] width 13 height 17
drag, startPoint x: 232, startPoint y: 73, endPoint x: 307, endPoint y: 71, distance: 75.2
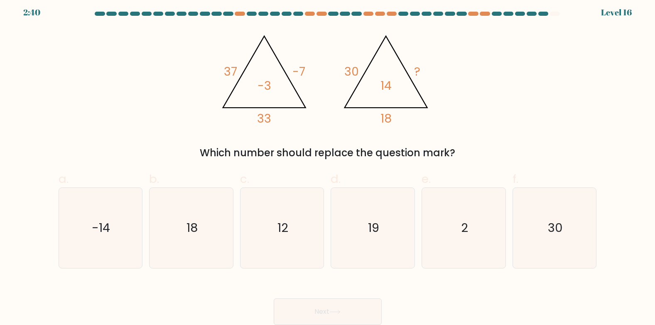
click at [307, 71] on icon "@import url('https://fonts.googleapis.com/css?family=Abril+Fatface:400,100,100i…" at bounding box center [328, 77] width 224 height 98
click at [306, 71] on icon "@import url('https://fonts.googleapis.com/css?family=Abril+Fatface:400,100,100i…" at bounding box center [328, 77] width 224 height 98
drag, startPoint x: 305, startPoint y: 71, endPoint x: 294, endPoint y: 72, distance: 10.4
click at [294, 72] on tspan "-7" at bounding box center [299, 71] width 13 height 17
drag, startPoint x: 294, startPoint y: 72, endPoint x: 342, endPoint y: 71, distance: 48.2
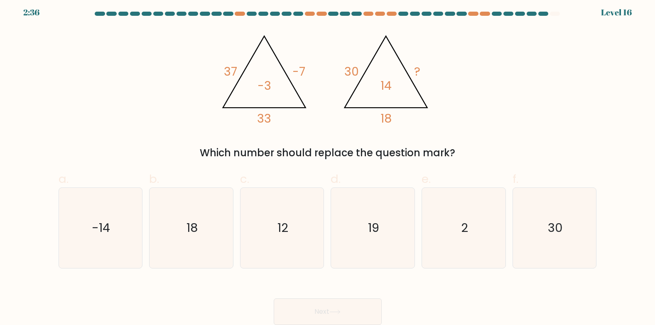
click at [342, 71] on icon "@import url('https://fonts.googleapis.com/css?family=Abril+Fatface:400,100,100i…" at bounding box center [328, 77] width 224 height 98
drag, startPoint x: 344, startPoint y: 71, endPoint x: 352, endPoint y: 71, distance: 7.9
click at [352, 71] on tspan "30" at bounding box center [351, 71] width 15 height 17
drag, startPoint x: 352, startPoint y: 71, endPoint x: 285, endPoint y: 102, distance: 74.0
click at [285, 102] on icon "@import url('https://fonts.googleapis.com/css?family=Abril+Fatface:400,100,100i…" at bounding box center [328, 77] width 224 height 98
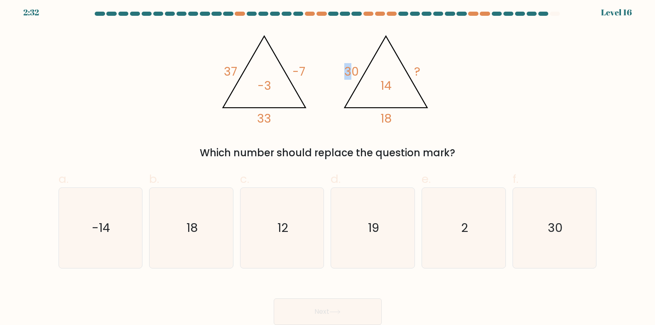
drag, startPoint x: 343, startPoint y: 73, endPoint x: 355, endPoint y: 72, distance: 11.7
click at [355, 72] on icon "@import url('https://fonts.googleapis.com/css?family=Abril+Fatface:400,100,100i…" at bounding box center [328, 77] width 224 height 98
drag, startPoint x: 355, startPoint y: 72, endPoint x: 430, endPoint y: 74, distance: 74.8
click at [430, 74] on icon "@import url('https://fonts.googleapis.com/css?family=Abril+Fatface:400,100,100i…" at bounding box center [328, 77] width 224 height 98
click at [423, 73] on icon "@import url('https://fonts.googleapis.com/css?family=Abril+Fatface:400,100,100i…" at bounding box center [328, 77] width 224 height 98
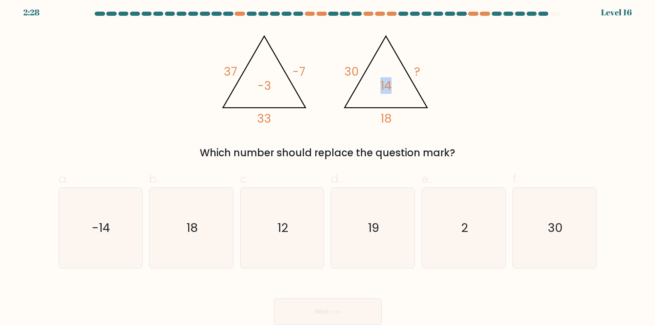
drag, startPoint x: 393, startPoint y: 83, endPoint x: 381, endPoint y: 85, distance: 12.2
click at [381, 85] on icon "@import url('https://fonts.googleapis.com/css?family=Abril+Fatface:400,100,100i…" at bounding box center [328, 77] width 224 height 98
drag, startPoint x: 381, startPoint y: 85, endPoint x: 384, endPoint y: 120, distance: 35.1
click at [384, 120] on tspan "18" at bounding box center [386, 118] width 11 height 17
drag, startPoint x: 381, startPoint y: 120, endPoint x: 389, endPoint y: 118, distance: 8.4
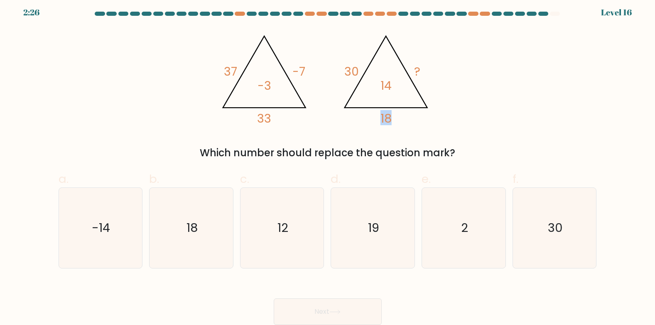
click at [389, 118] on tspan "18" at bounding box center [386, 118] width 11 height 17
click at [302, 77] on tspan "-7" at bounding box center [299, 71] width 13 height 17
drag, startPoint x: 305, startPoint y: 71, endPoint x: 295, endPoint y: 71, distance: 10.4
click at [295, 71] on tspan "-7" at bounding box center [299, 71] width 13 height 17
drag, startPoint x: 295, startPoint y: 71, endPoint x: 278, endPoint y: 122, distance: 53.2
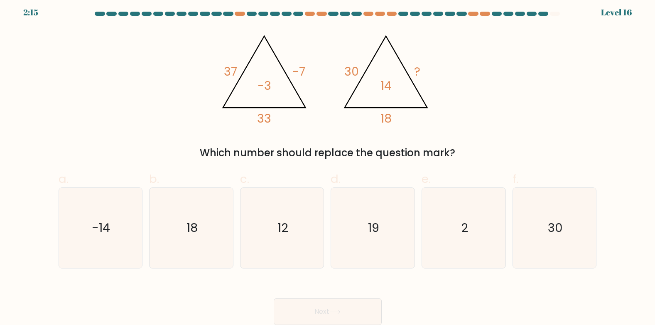
click at [278, 122] on icon "@import url('https://fonts.googleapis.com/css?family=Abril+Fatface:400,100,100i…" at bounding box center [328, 77] width 224 height 98
drag, startPoint x: 383, startPoint y: 85, endPoint x: 390, endPoint y: 86, distance: 6.7
click at [390, 86] on tspan "14" at bounding box center [386, 85] width 11 height 17
drag, startPoint x: 390, startPoint y: 86, endPoint x: 377, endPoint y: 99, distance: 18.2
click at [377, 99] on icon "@import url('https://fonts.googleapis.com/css?family=Abril+Fatface:400,100,100i…" at bounding box center [328, 77] width 224 height 98
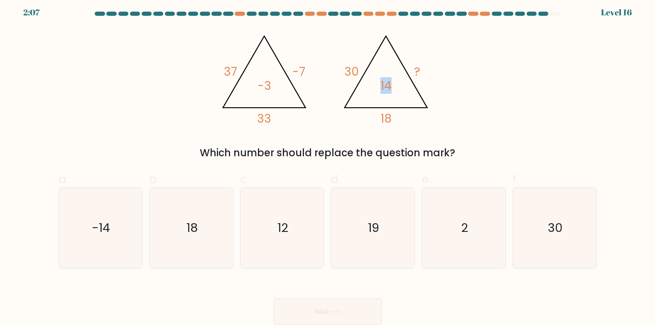
drag, startPoint x: 381, startPoint y: 86, endPoint x: 390, endPoint y: 86, distance: 9.6
click at [390, 86] on tspan "14" at bounding box center [386, 85] width 11 height 17
click at [376, 185] on label "d. 19" at bounding box center [373, 219] width 84 height 98
click at [328, 164] on input "d. 19" at bounding box center [328, 161] width 0 height 5
radio input "true"
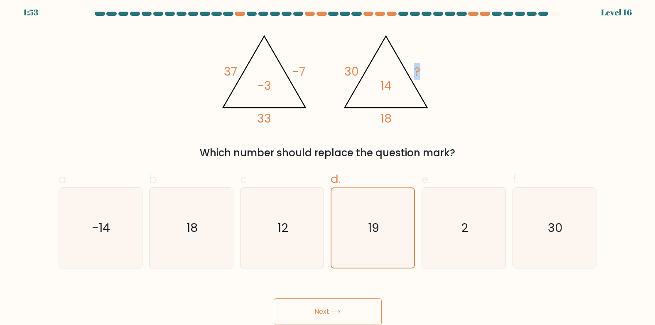
drag, startPoint x: 415, startPoint y: 74, endPoint x: 428, endPoint y: 74, distance: 12.5
click at [428, 74] on icon "@import url('https://fonts.googleapis.com/css?family=Abril+Fatface:400,100,100i…" at bounding box center [328, 77] width 224 height 98
drag, startPoint x: 428, startPoint y: 74, endPoint x: 389, endPoint y: 86, distance: 40.6
click at [389, 86] on icon "@import url('https://fonts.googleapis.com/css?family=Abril+Fatface:400,100,100i…" at bounding box center [328, 77] width 224 height 98
drag, startPoint x: 389, startPoint y: 86, endPoint x: 388, endPoint y: 122, distance: 35.7
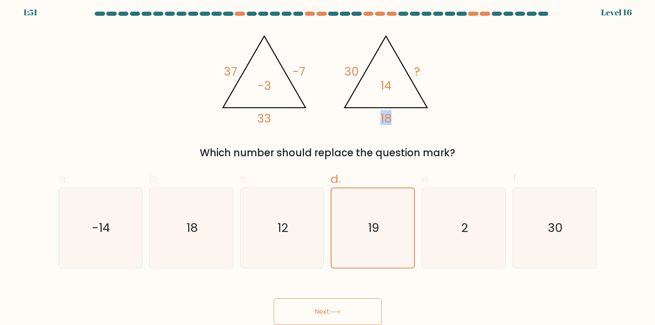
click at [388, 122] on tspan "18" at bounding box center [386, 118] width 11 height 17
click at [117, 229] on icon "-14" at bounding box center [100, 228] width 80 height 80
click at [328, 164] on input "a. -14" at bounding box center [328, 161] width 0 height 5
radio input "true"
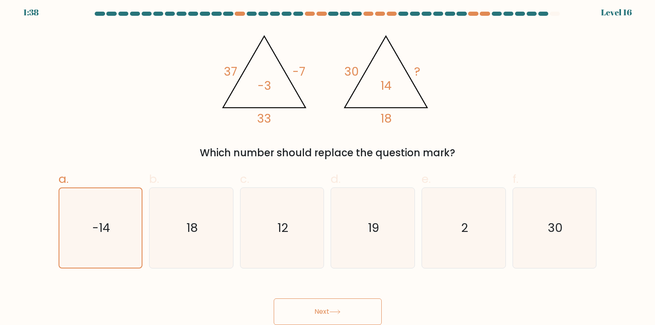
click at [298, 307] on button "Next" at bounding box center [328, 311] width 108 height 27
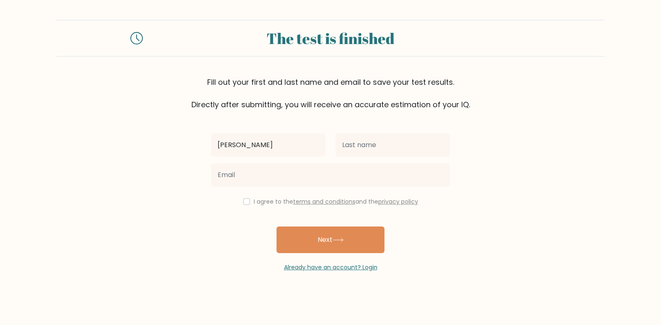
type input "Karl Nathaniel"
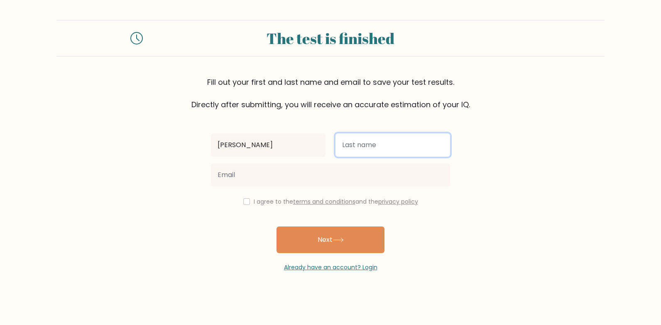
click at [384, 148] on input "text" at bounding box center [393, 144] width 115 height 23
type input "Laquia"
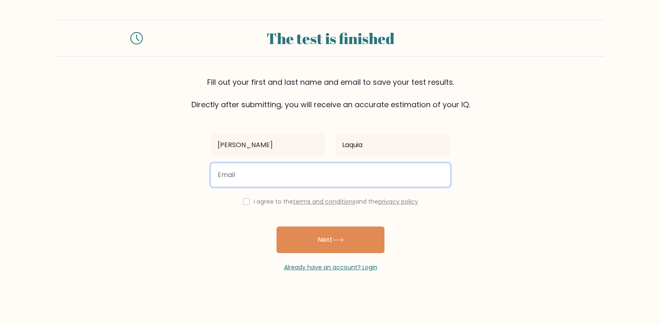
click at [349, 173] on input "email" at bounding box center [330, 174] width 239 height 23
click at [349, 173] on input "abe" at bounding box center [330, 174] width 239 height 23
type input "abenathaniellaquia@gmail.com"
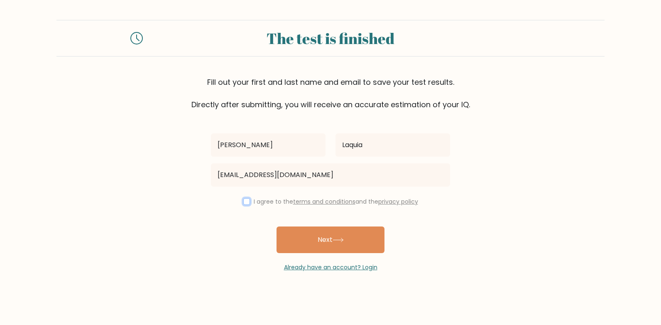
click at [248, 200] on input "checkbox" at bounding box center [246, 201] width 7 height 7
checkbox input "true"
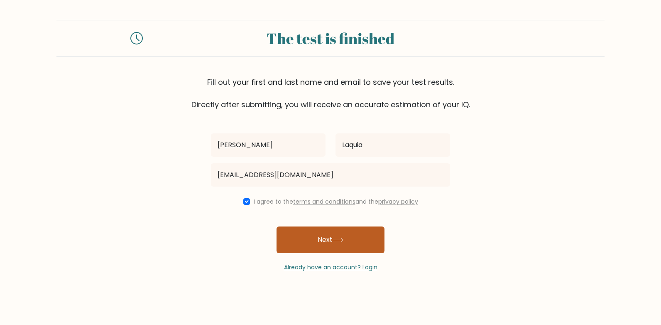
click at [319, 236] on button "Next" at bounding box center [331, 239] width 108 height 27
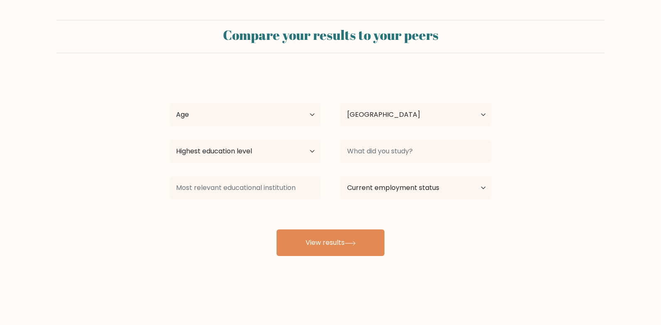
select select "PH"
click at [258, 127] on div "Age Under [DEMOGRAPHIC_DATA] [DEMOGRAPHIC_DATA] [DEMOGRAPHIC_DATA] [DEMOGRAPHIC…" at bounding box center [245, 115] width 171 height 30
click at [261, 120] on select "Age Under 18 years old 18-24 years old 25-34 years old 35-44 years old 45-54 ye…" at bounding box center [245, 114] width 151 height 23
select select "18_24"
click at [170, 103] on select "Age Under 18 years old 18-24 years old 25-34 years old 35-44 years old 45-54 ye…" at bounding box center [245, 114] width 151 height 23
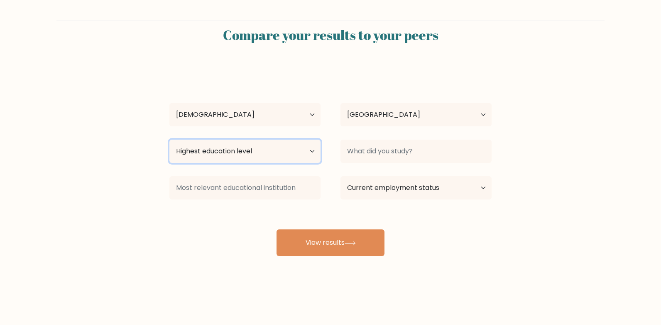
click at [243, 143] on select "Highest education level No schooling Primary Lower Secondary Upper Secondary Oc…" at bounding box center [245, 151] width 151 height 23
select select "bachelors_degree"
click at [170, 140] on select "Highest education level No schooling Primary Lower Secondary Upper Secondary Oc…" at bounding box center [245, 151] width 151 height 23
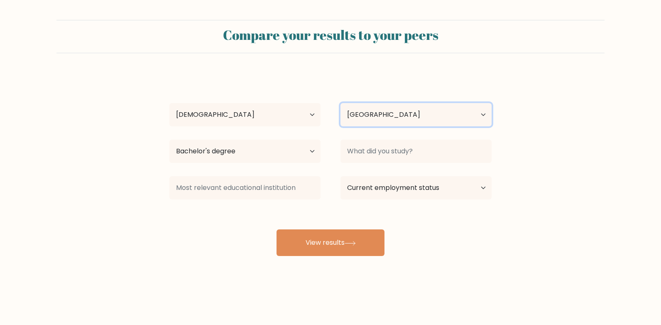
click at [366, 119] on select "Country Afghanistan Albania Algeria American Samoa Andorra Angola Anguilla Anta…" at bounding box center [416, 114] width 151 height 23
click at [384, 108] on select "Country Afghanistan Albania Algeria American Samoa Andorra Angola Anguilla Anta…" at bounding box center [416, 114] width 151 height 23
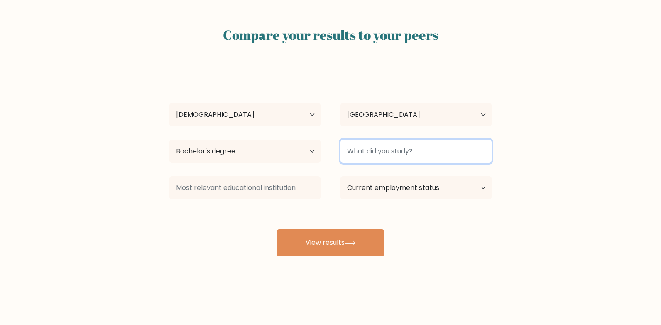
click at [420, 157] on input at bounding box center [416, 151] width 151 height 23
type input "B"
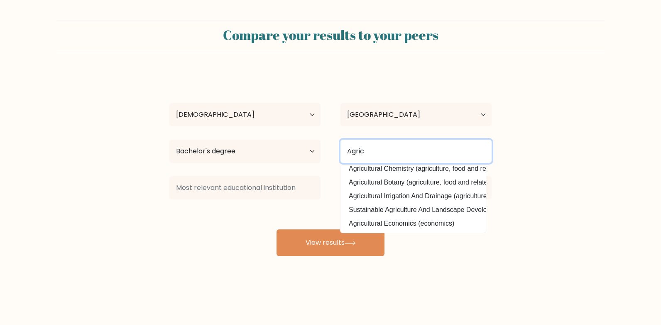
scroll to position [81, 0]
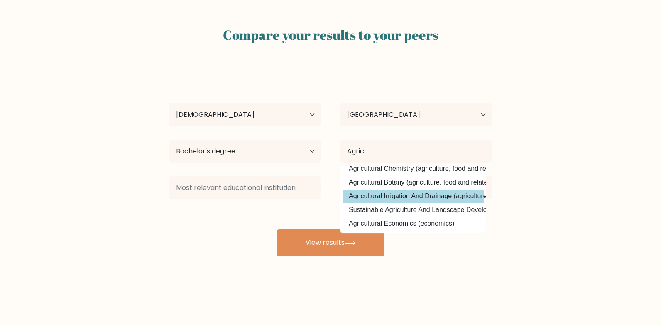
click at [433, 191] on option "Agricultural Irrigation And Drainage (agriculture, food and related studies)" at bounding box center [413, 195] width 141 height 13
type input "Agricultural Irrigation And Drainage"
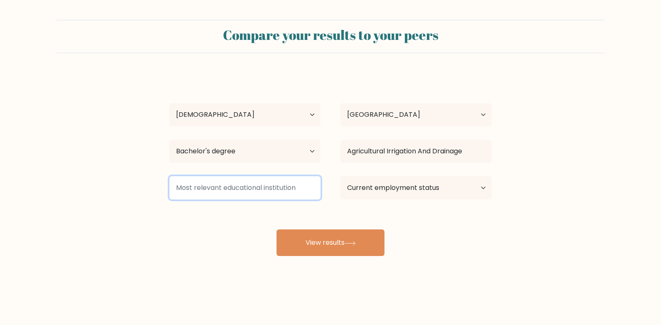
click at [275, 186] on input at bounding box center [245, 187] width 151 height 23
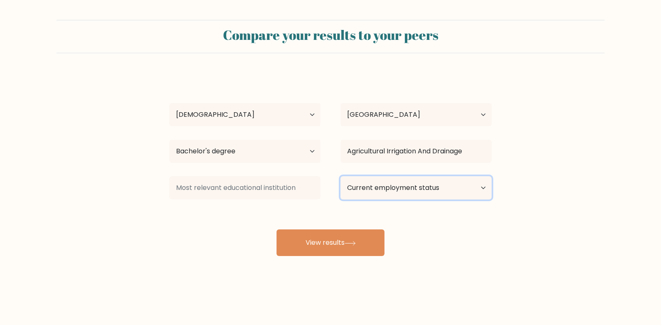
click at [381, 194] on select "Current employment status Employed Student Retired Other / prefer not to answer" at bounding box center [416, 187] width 151 height 23
select select "other"
click at [341, 176] on select "Current employment status Employed Student Retired Other / prefer not to answer" at bounding box center [416, 187] width 151 height 23
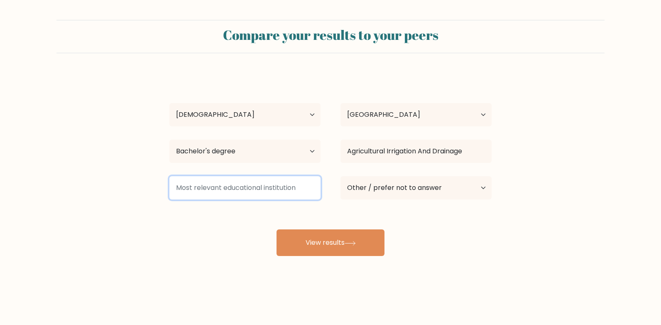
click at [274, 189] on input at bounding box center [245, 187] width 151 height 23
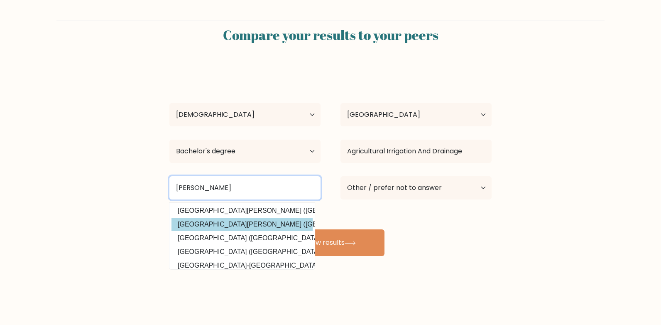
scroll to position [42, 0]
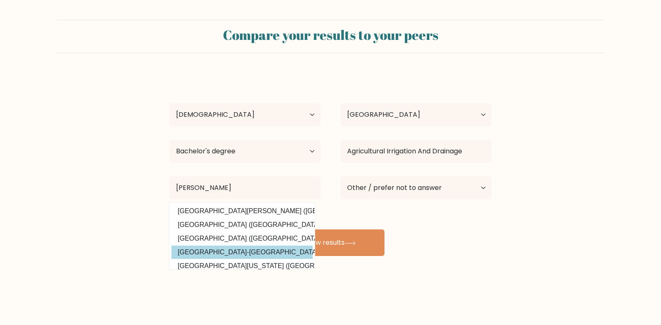
click at [273, 247] on option "Xavier University-Ateneo de Cagayan (Philippines)" at bounding box center [242, 252] width 141 height 13
type input "[GEOGRAPHIC_DATA]-[GEOGRAPHIC_DATA]"
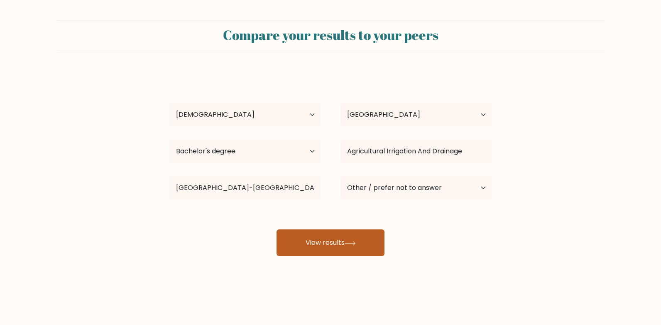
click at [310, 243] on button "View results" at bounding box center [331, 242] width 108 height 27
